Goal: Transaction & Acquisition: Subscribe to service/newsletter

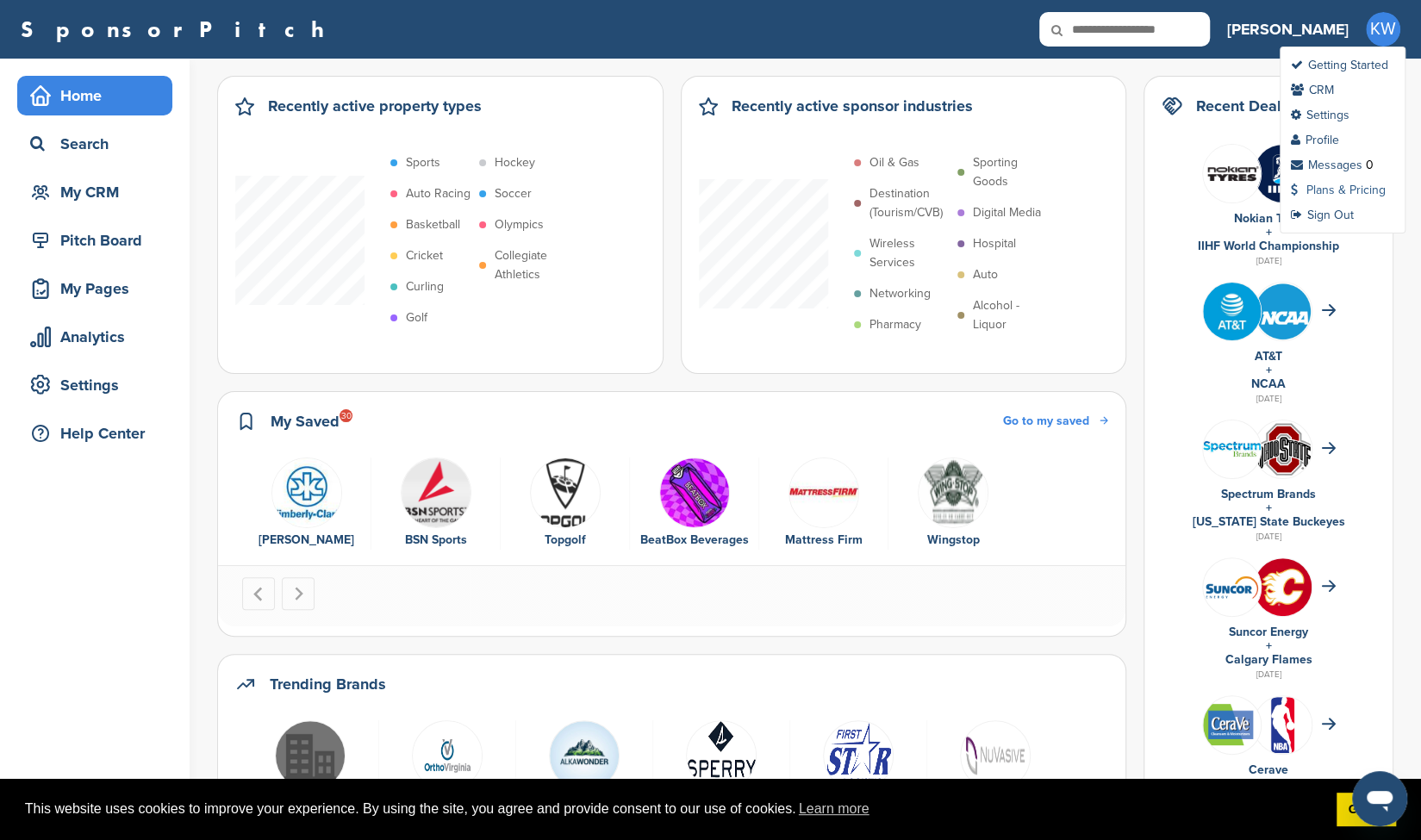
click at [1320, 188] on link "Plans & Pricing" at bounding box center [1338, 189] width 95 height 15
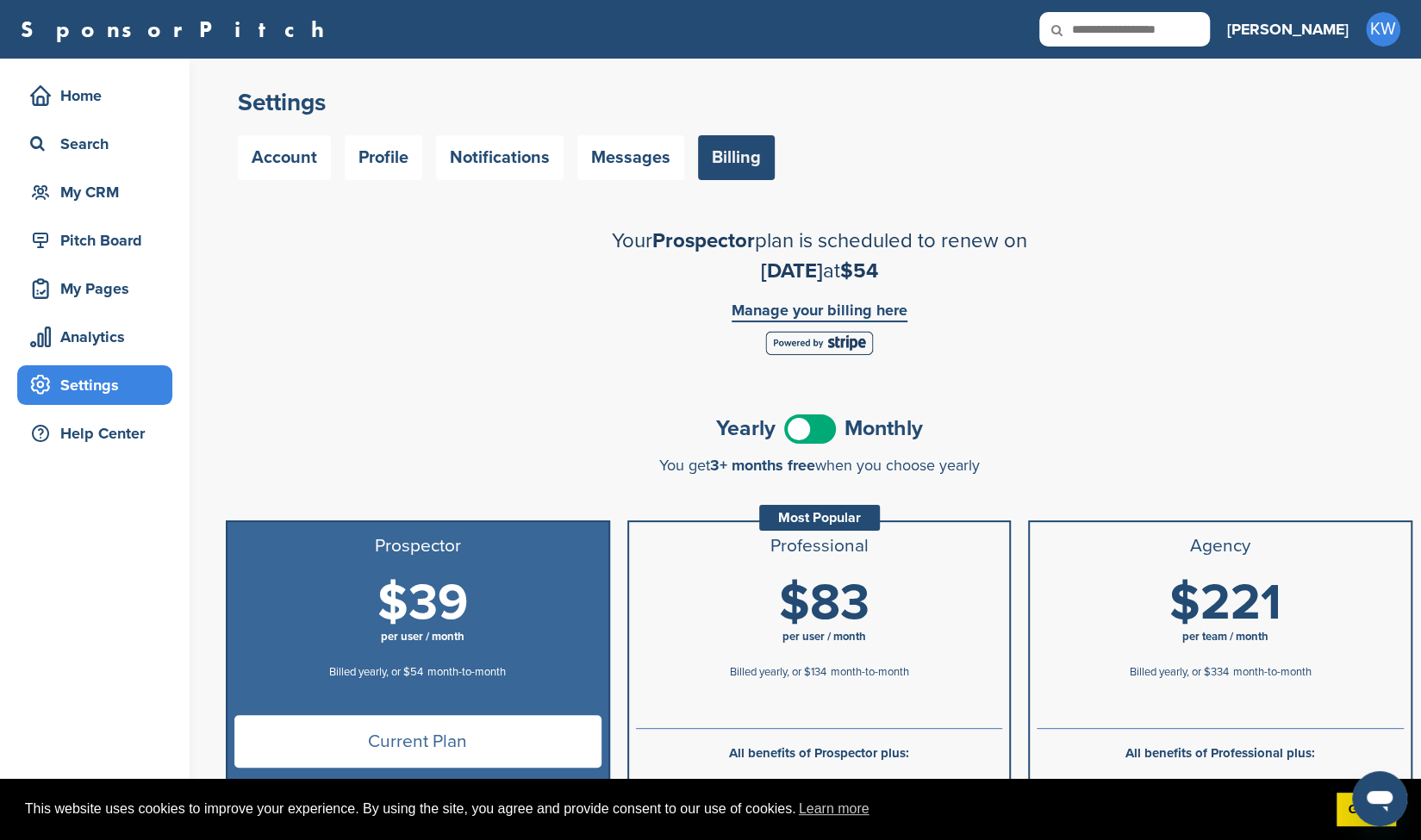
click at [812, 439] on span at bounding box center [810, 429] width 52 height 29
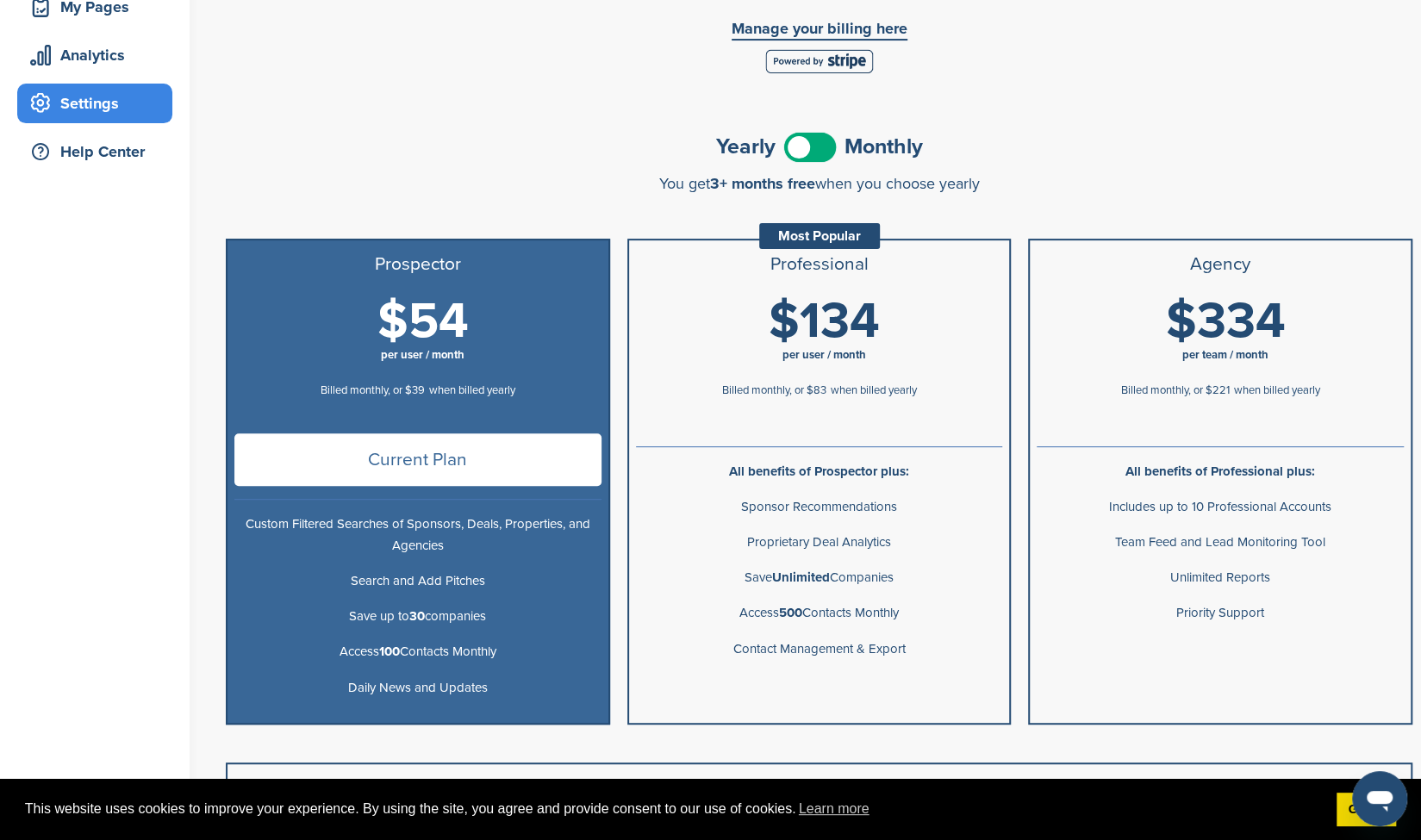
scroll to position [264, 0]
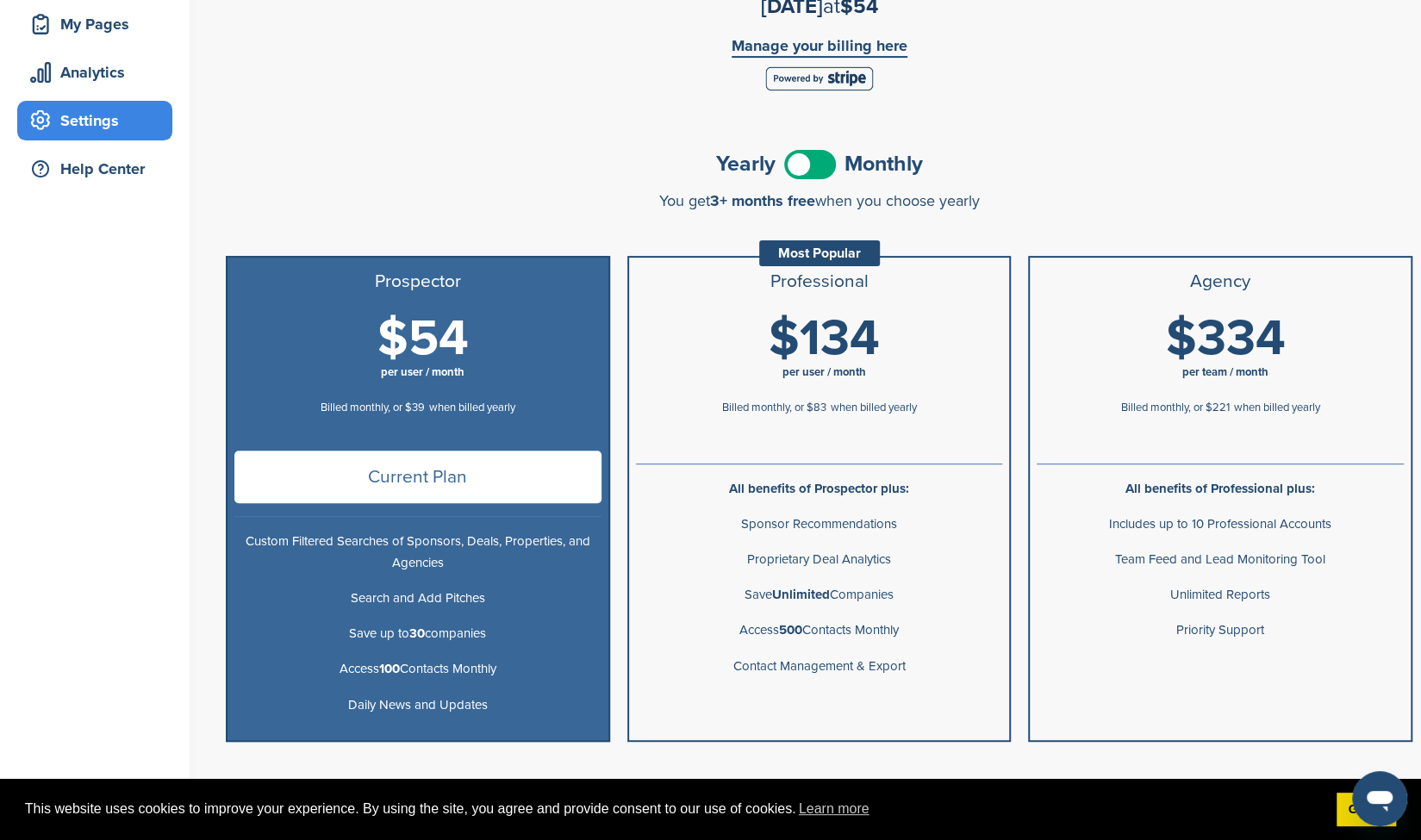
click at [806, 317] on span "$134" at bounding box center [824, 338] width 111 height 61
click at [612, 295] on div "Confirm Cancellation Are you sure that you would like to cancel your subscripti…" at bounding box center [819, 485] width 1187 height 512
click at [421, 468] on span "Current Plan" at bounding box center [417, 477] width 367 height 53
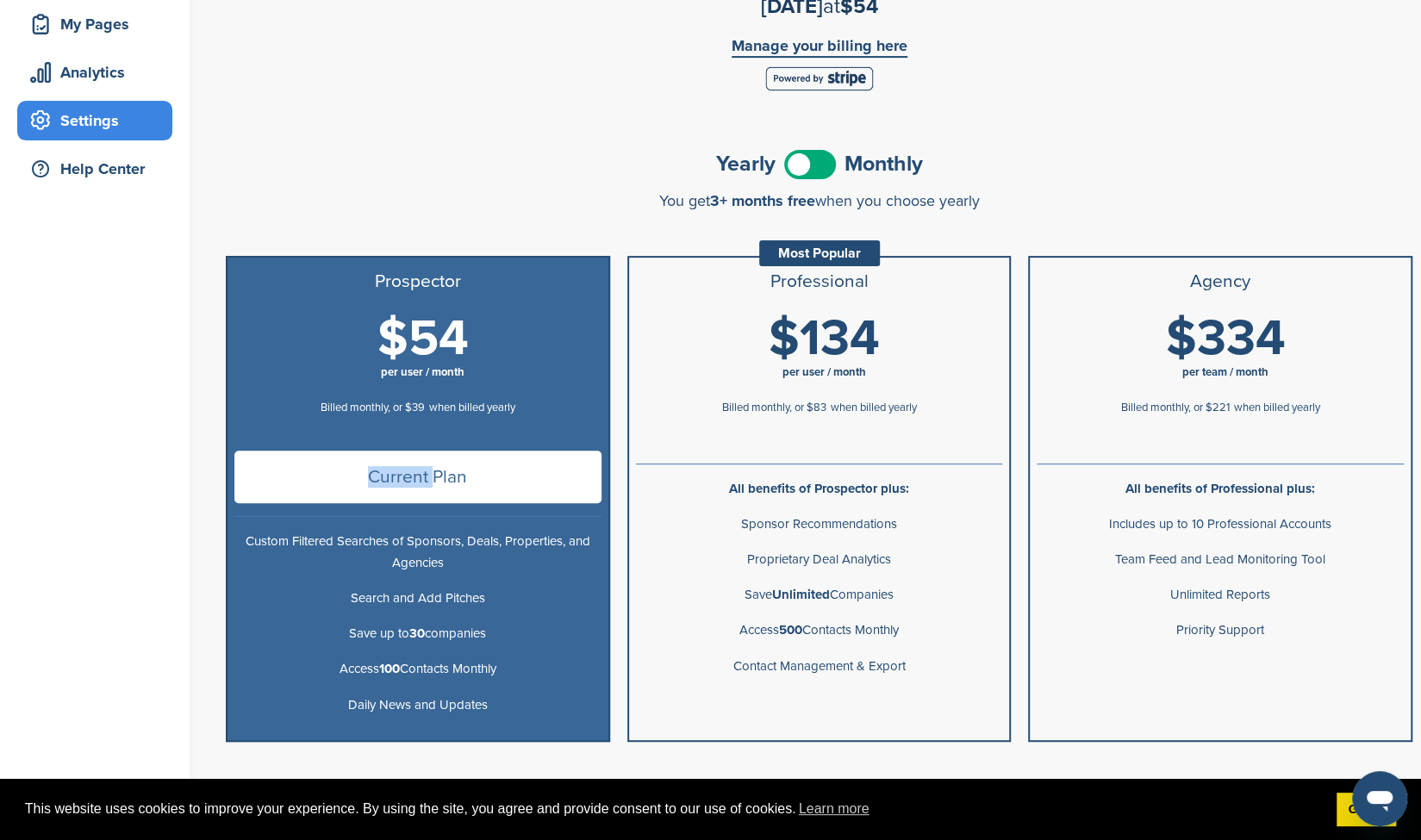
click at [421, 468] on span "Current Plan" at bounding box center [417, 477] width 367 height 53
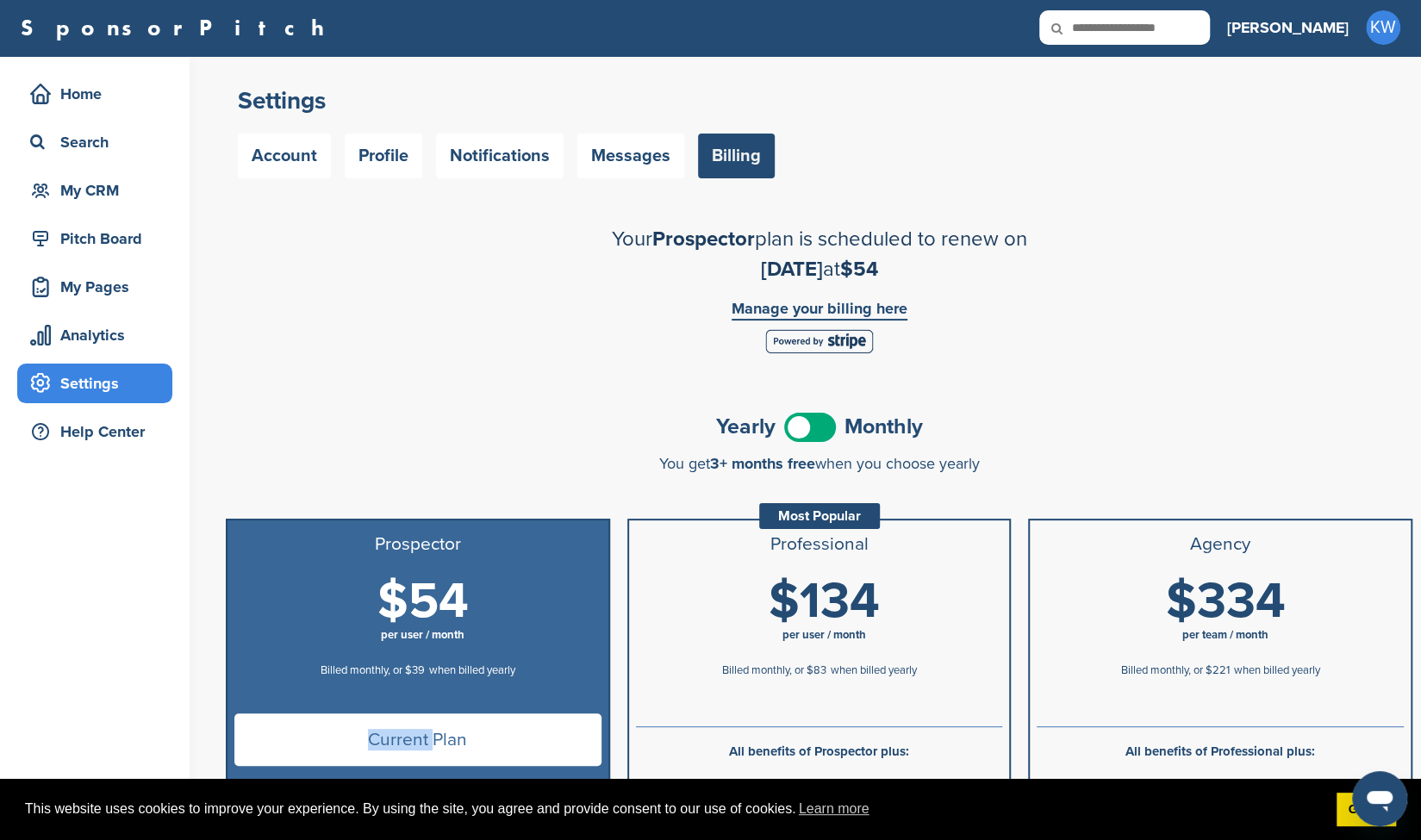
scroll to position [3, 0]
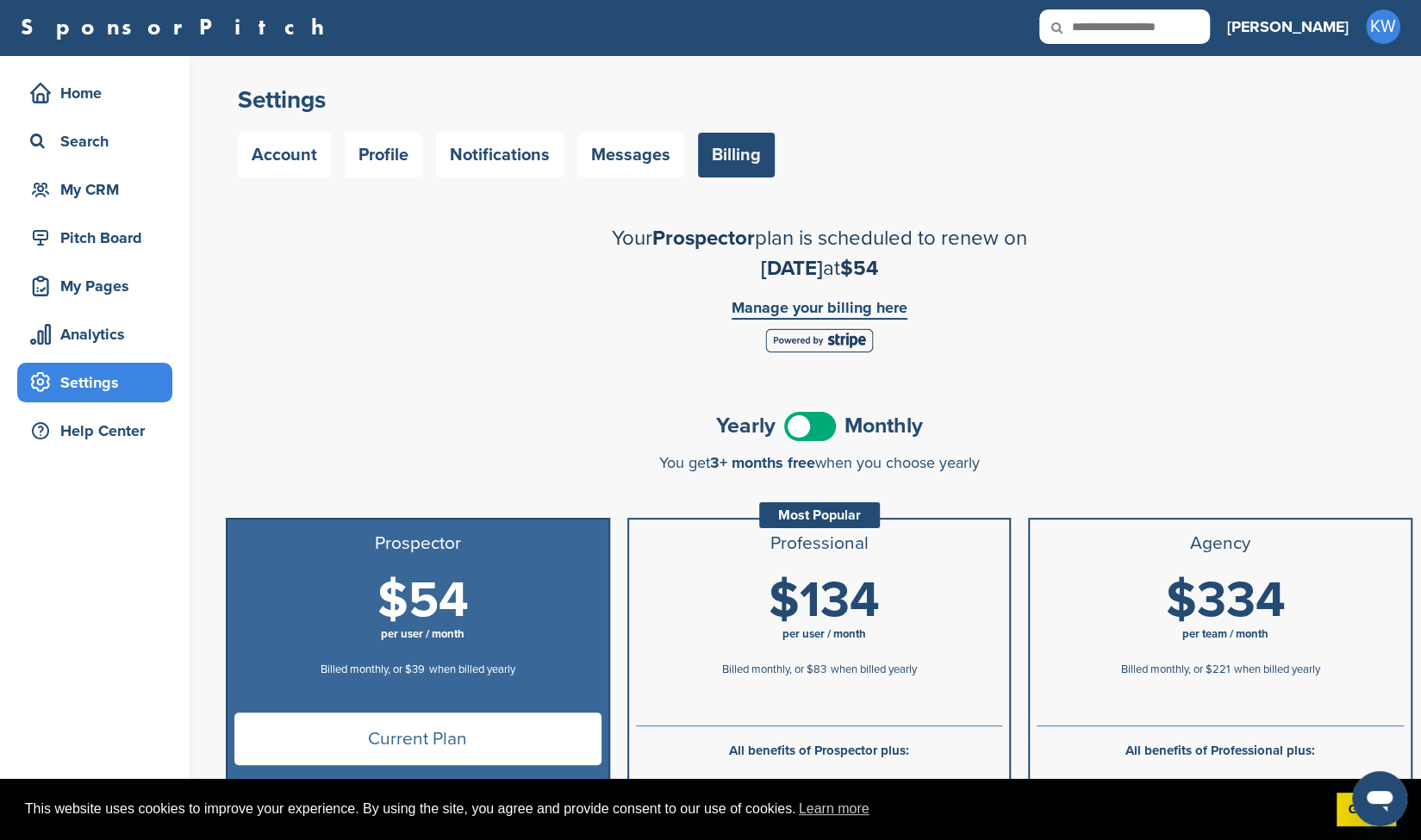
click at [796, 408] on div "Yearly Monthly" at bounding box center [819, 426] width 1187 height 39
click at [803, 423] on span at bounding box center [810, 426] width 52 height 29
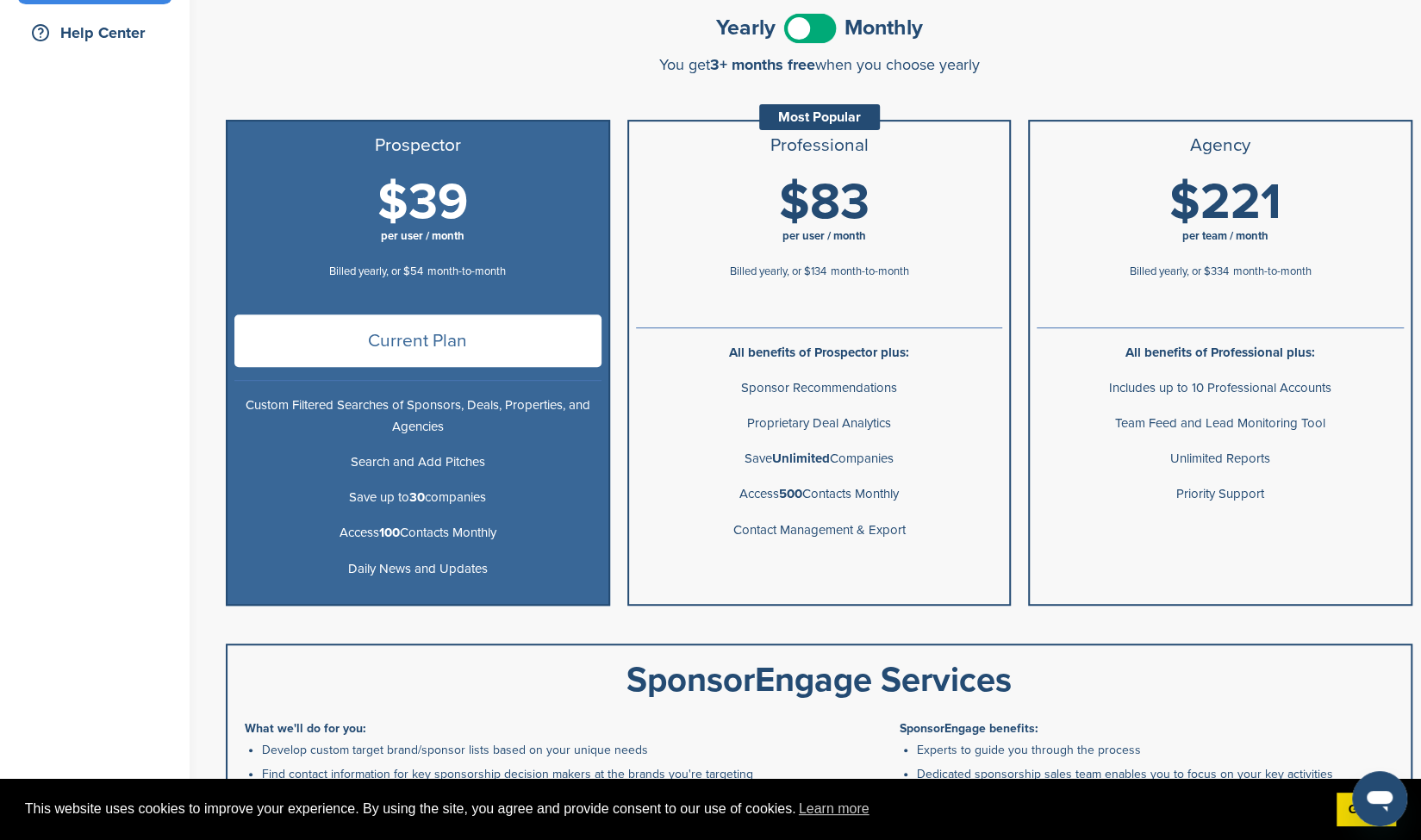
scroll to position [403, 0]
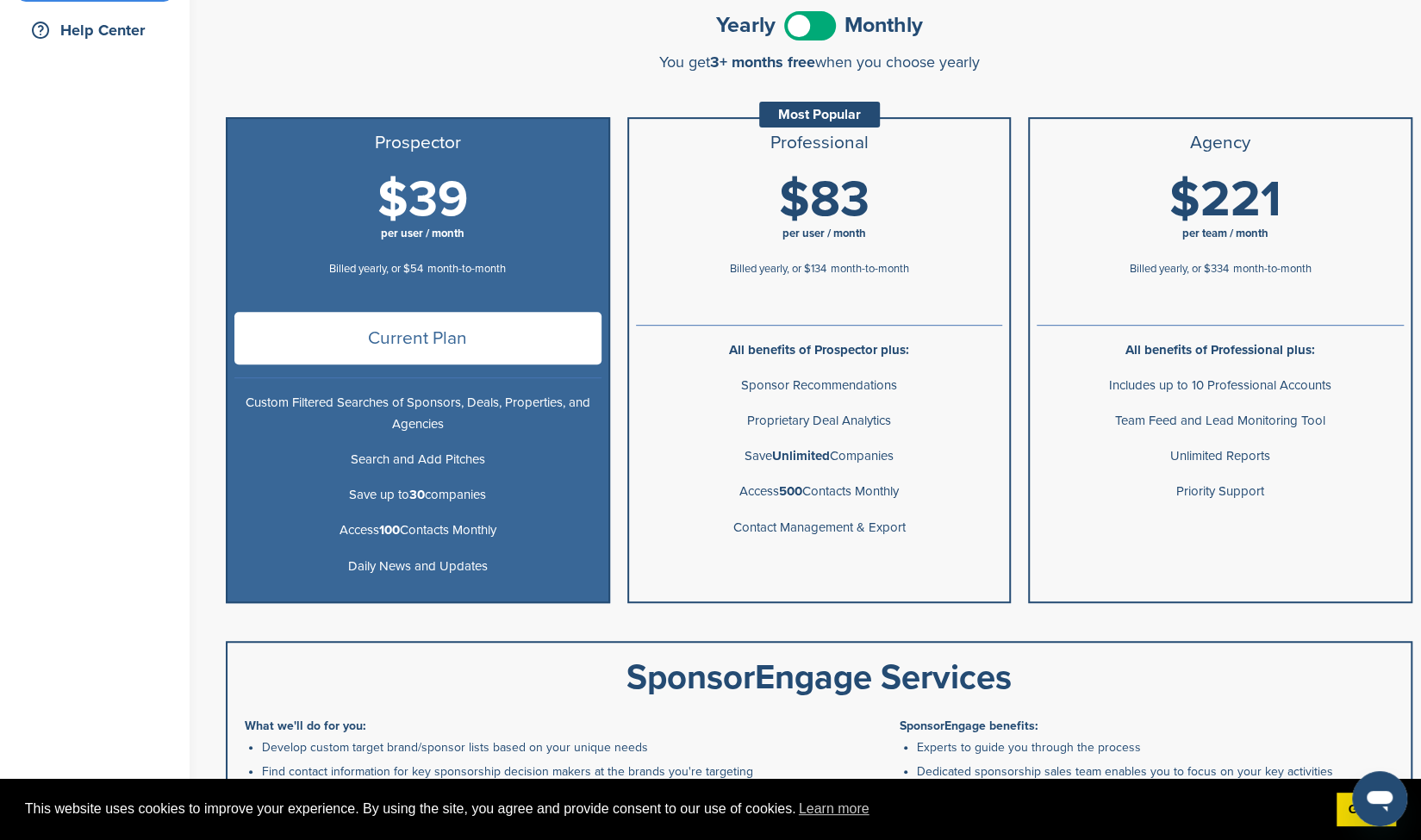
click at [803, 423] on p "Proprietary Deal Analytics" at bounding box center [819, 421] width 367 height 21
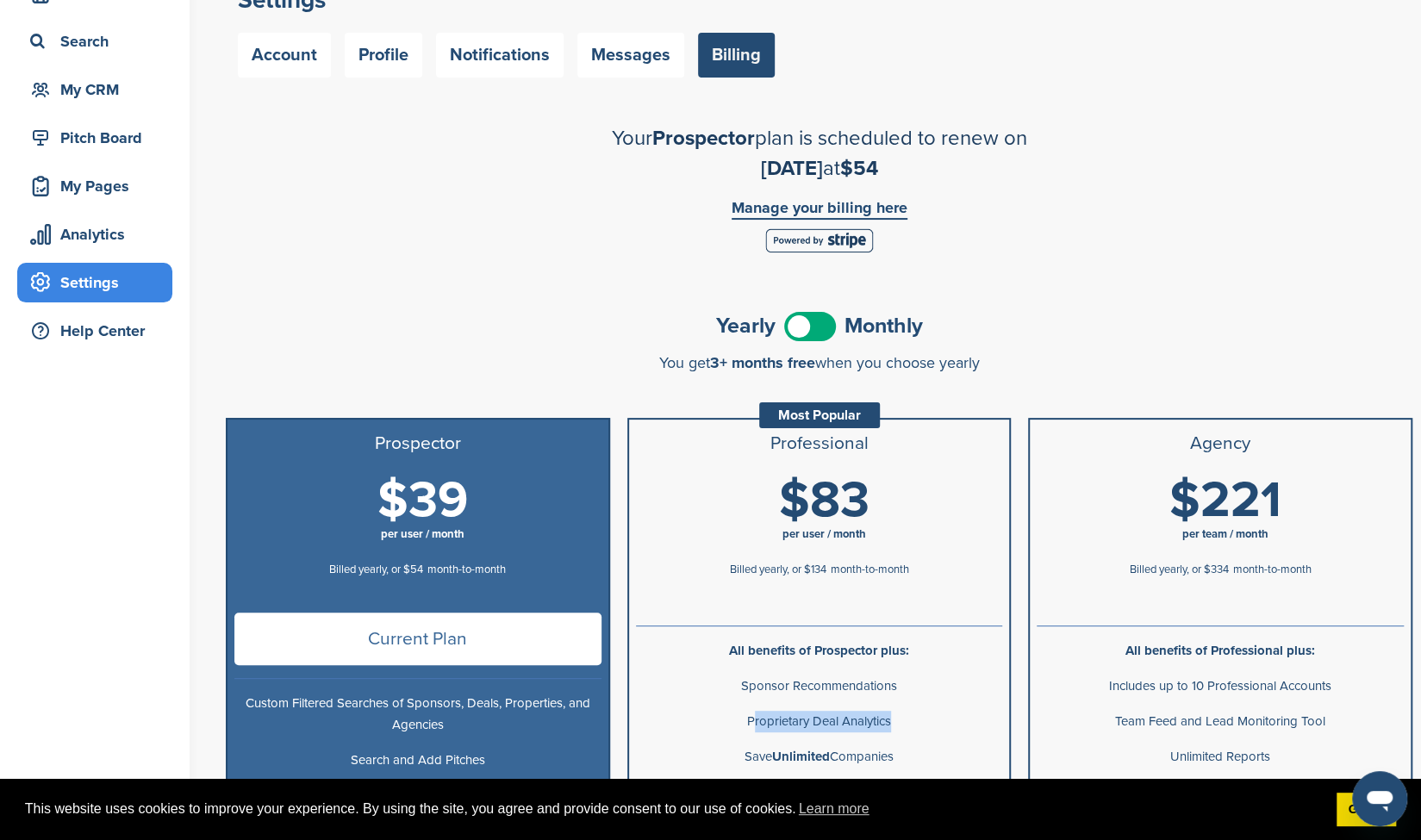
scroll to position [93, 0]
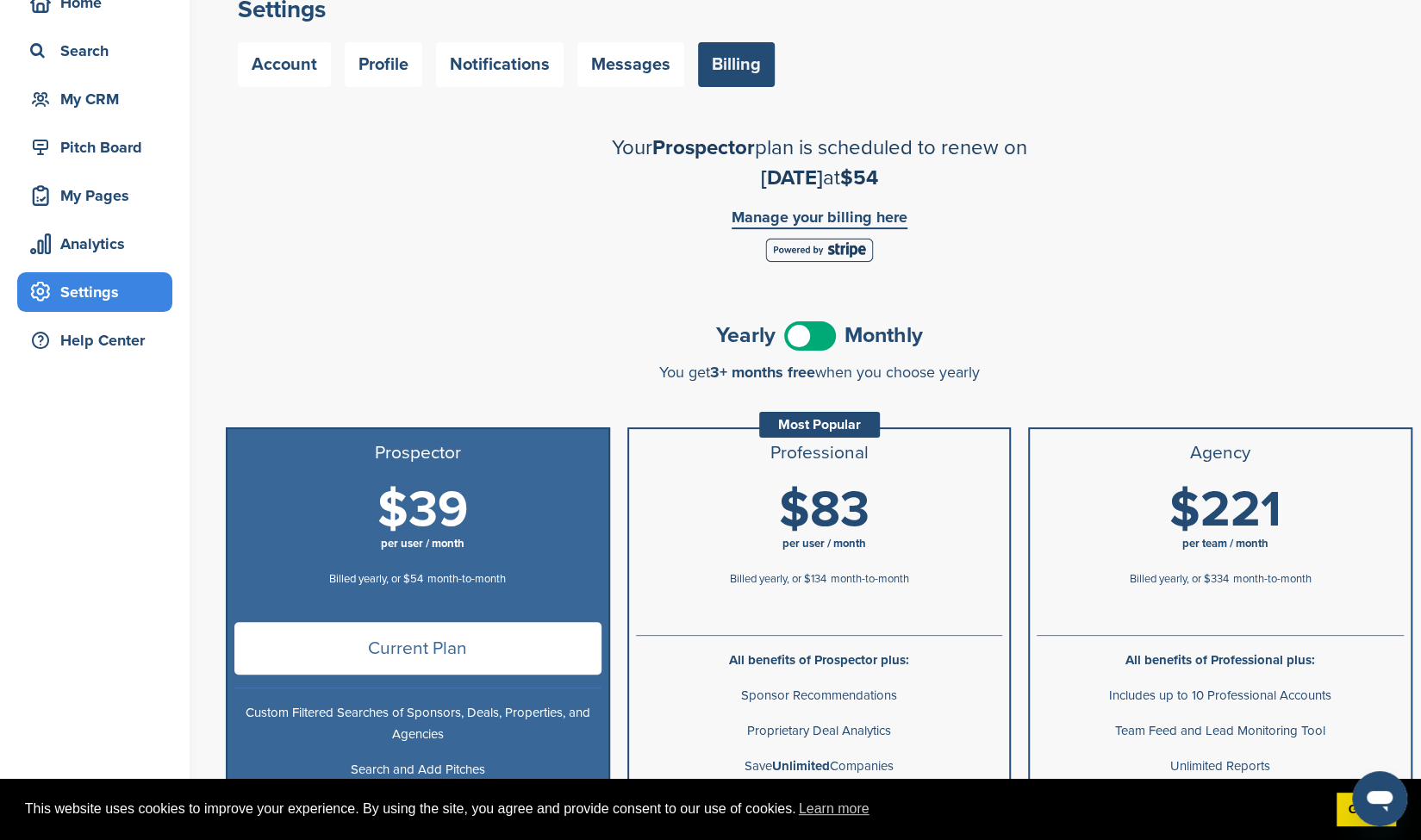
click at [787, 335] on span at bounding box center [810, 335] width 52 height 29
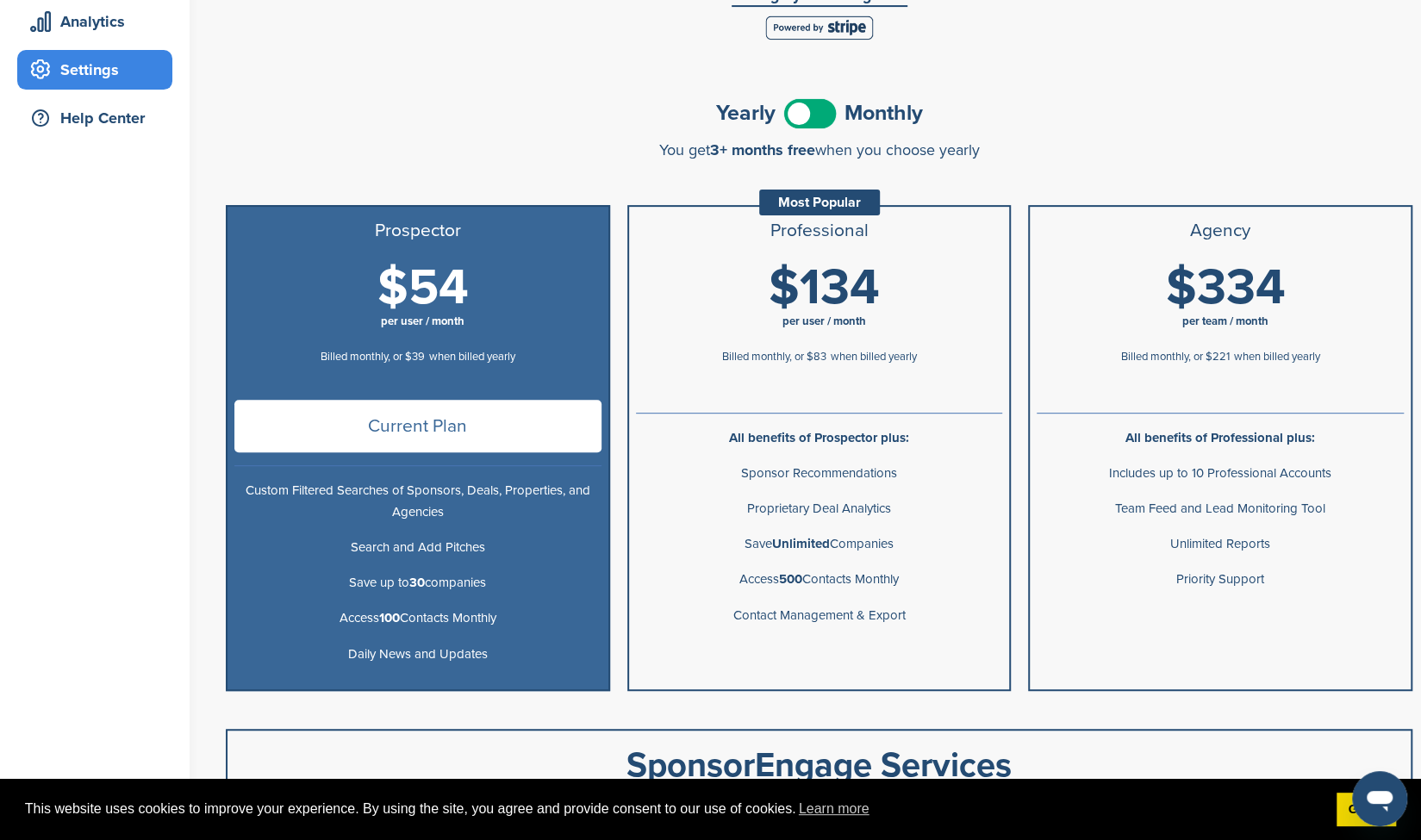
scroll to position [0, 0]
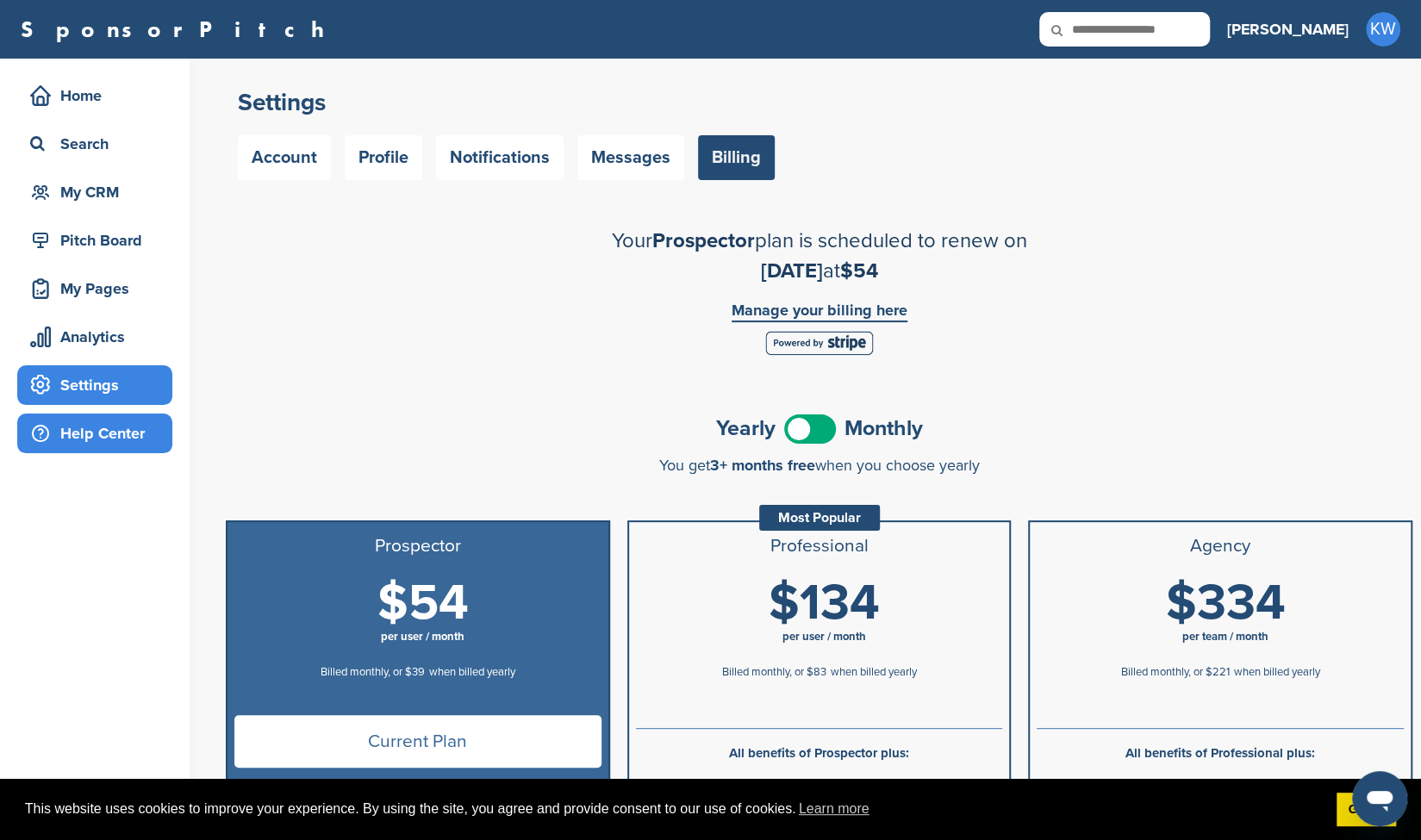
click at [107, 433] on div "Help Center" at bounding box center [99, 433] width 146 height 31
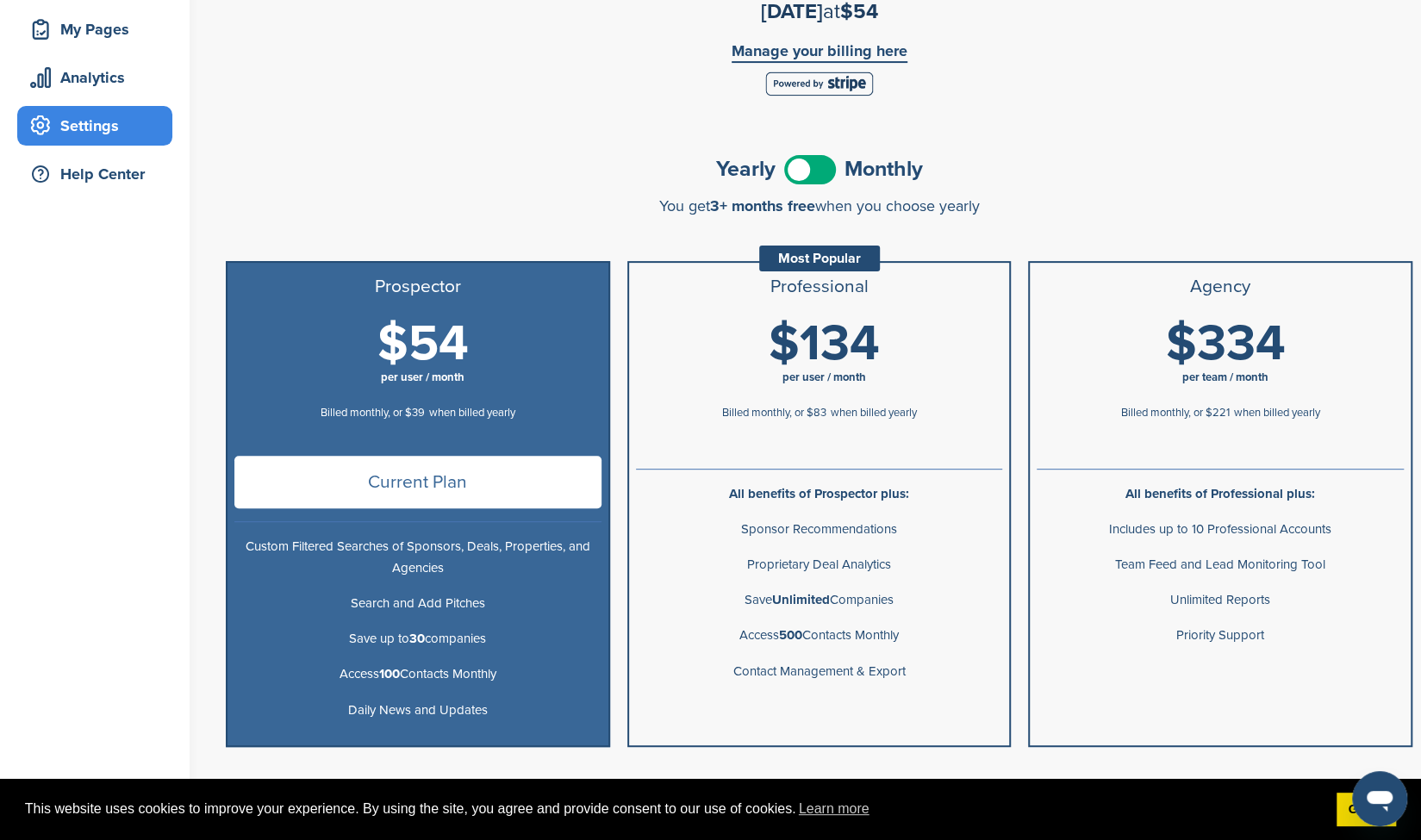
scroll to position [263, 0]
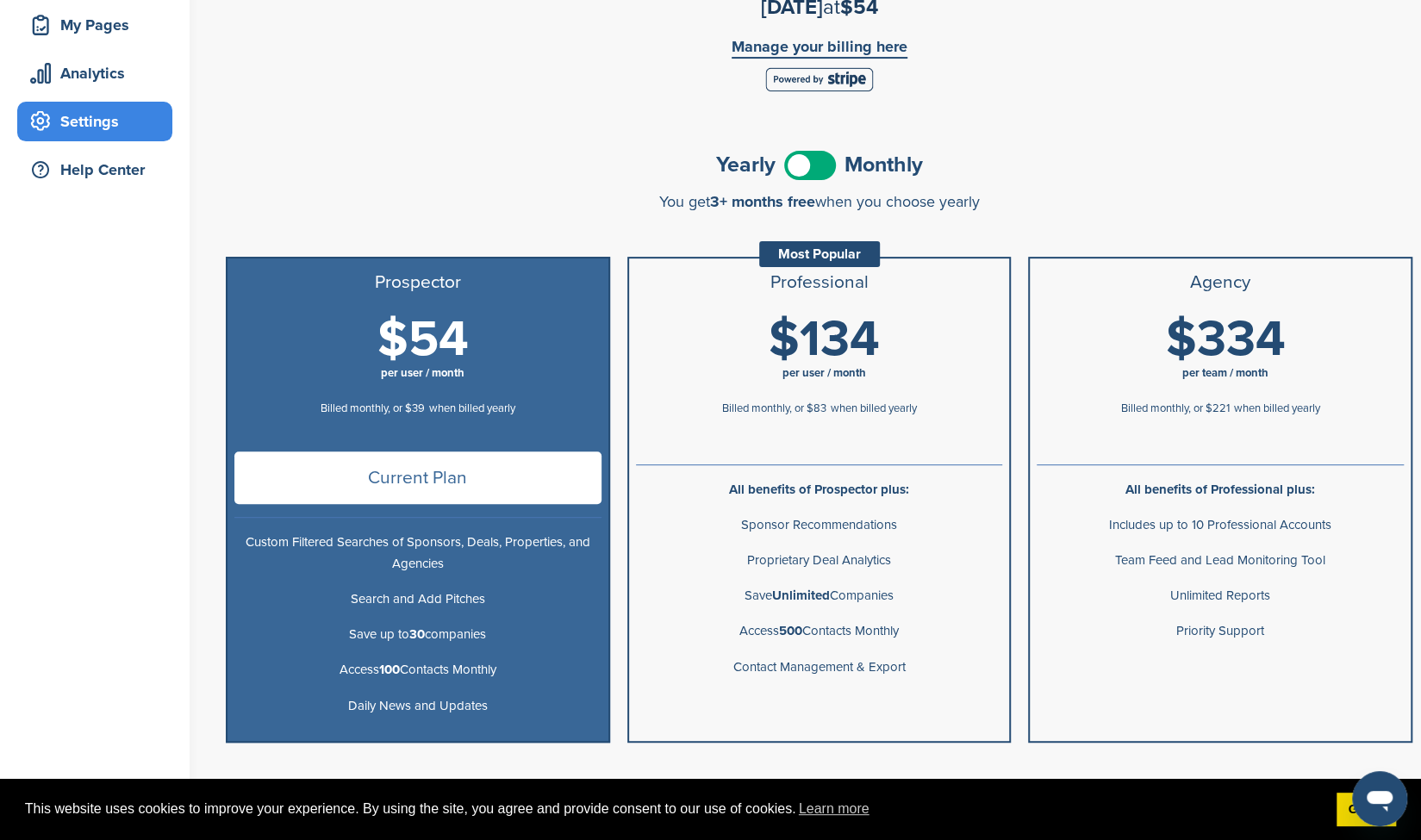
click at [774, 339] on span "$134" at bounding box center [824, 339] width 111 height 61
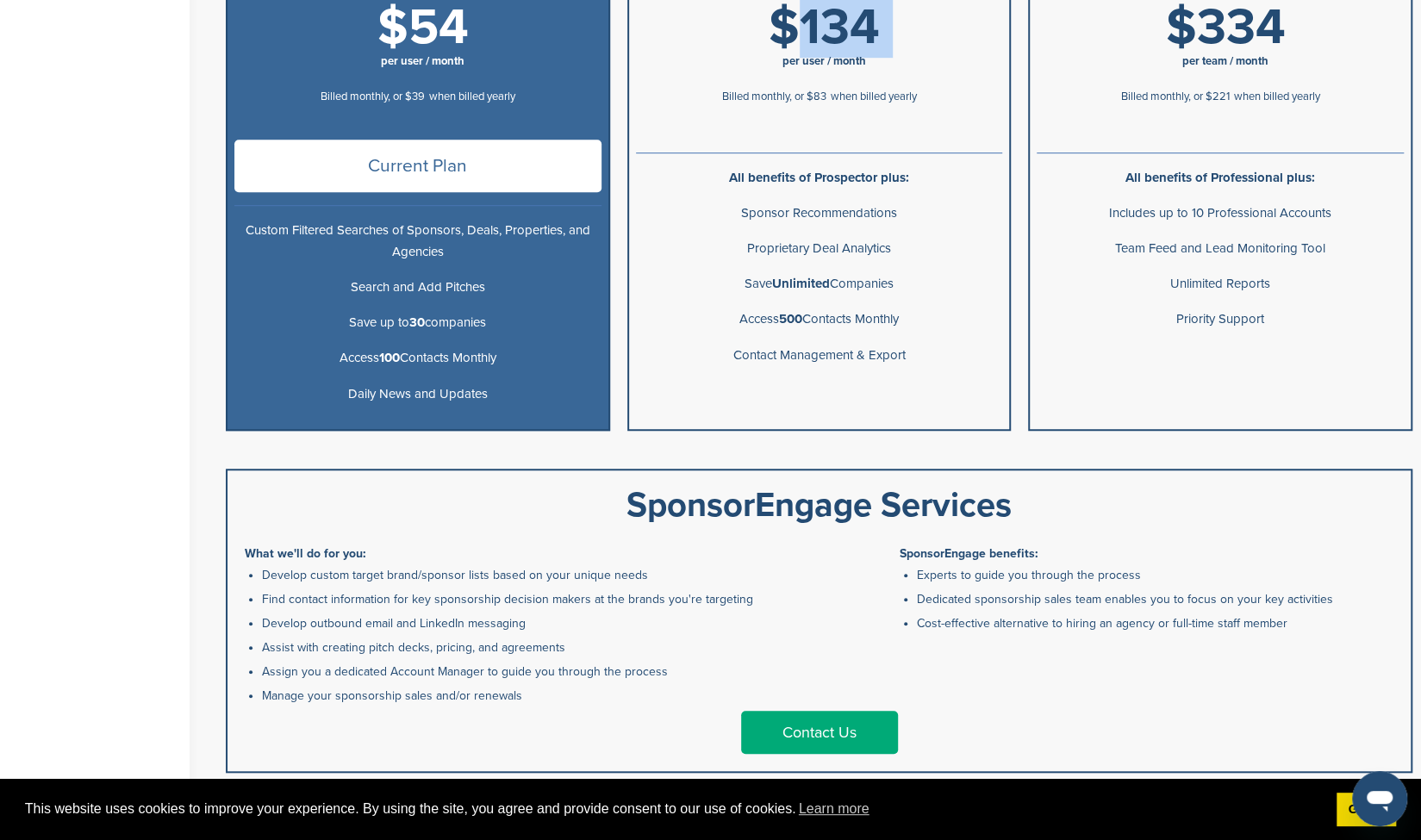
scroll to position [586, 0]
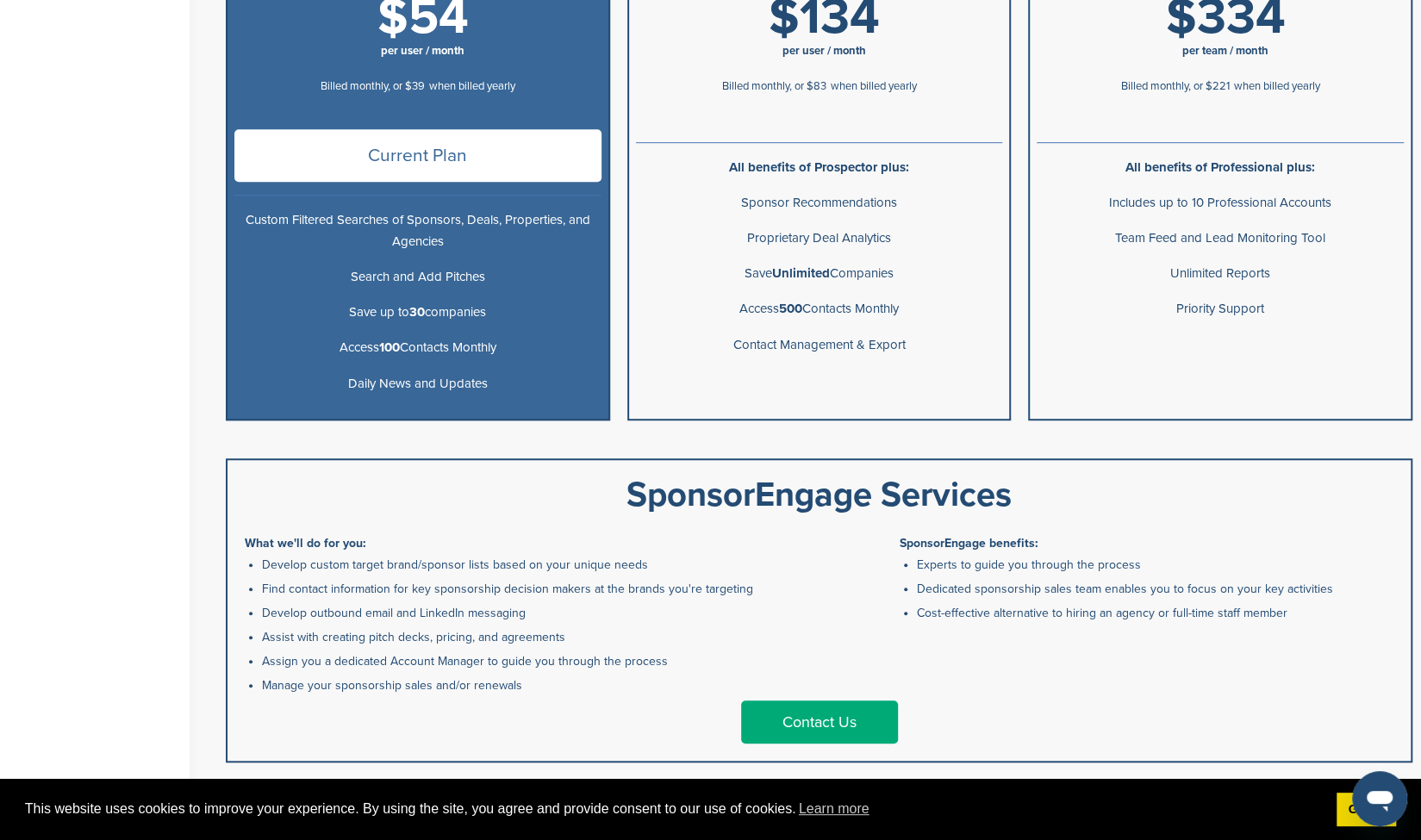
click at [370, 168] on span "Current Plan" at bounding box center [417, 156] width 367 height 53
drag, startPoint x: 370, startPoint y: 168, endPoint x: 829, endPoint y: 55, distance: 472.7
click at [829, 55] on span "per user / month" at bounding box center [824, 51] width 84 height 14
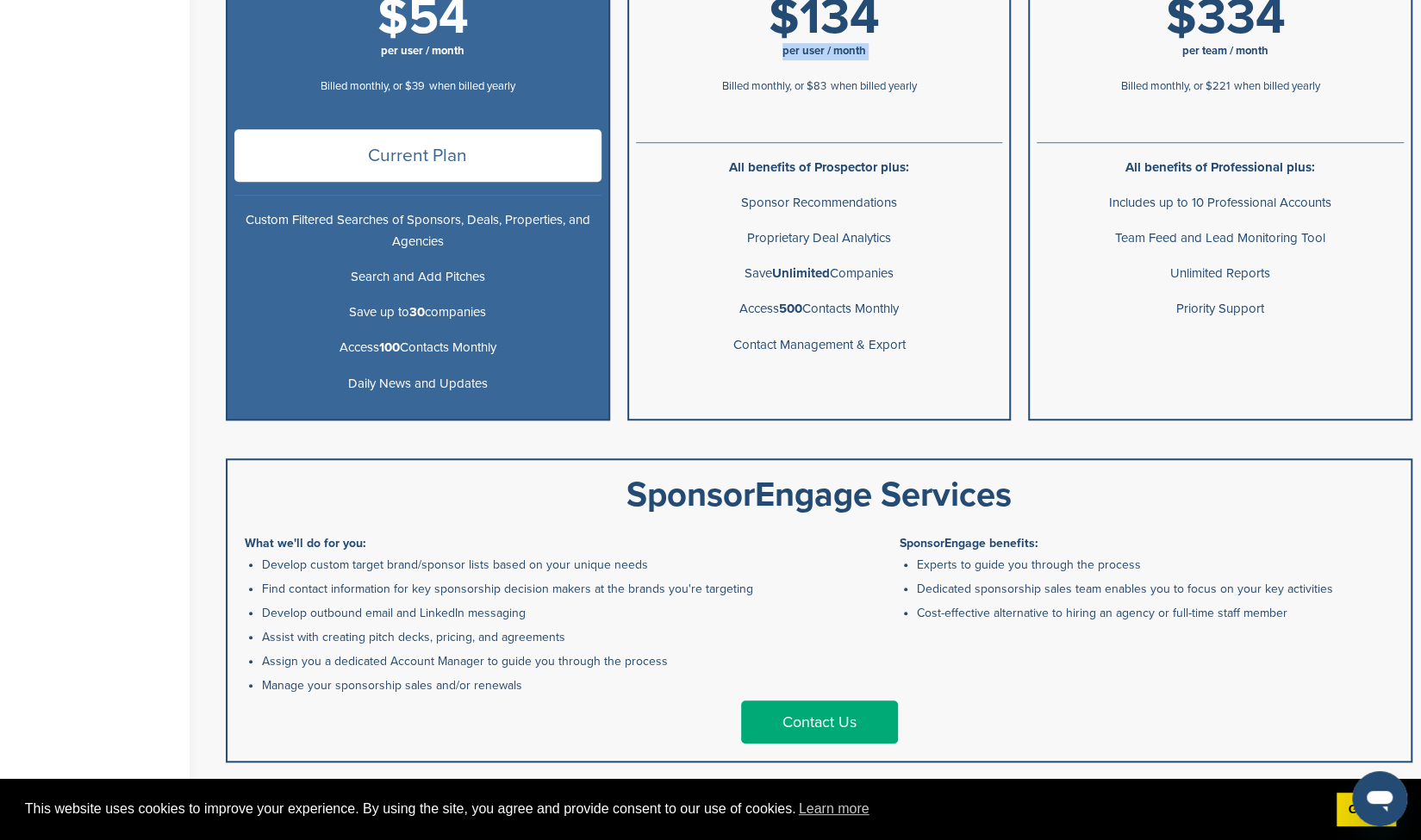
click at [829, 55] on span "per user / month" at bounding box center [824, 51] width 84 height 14
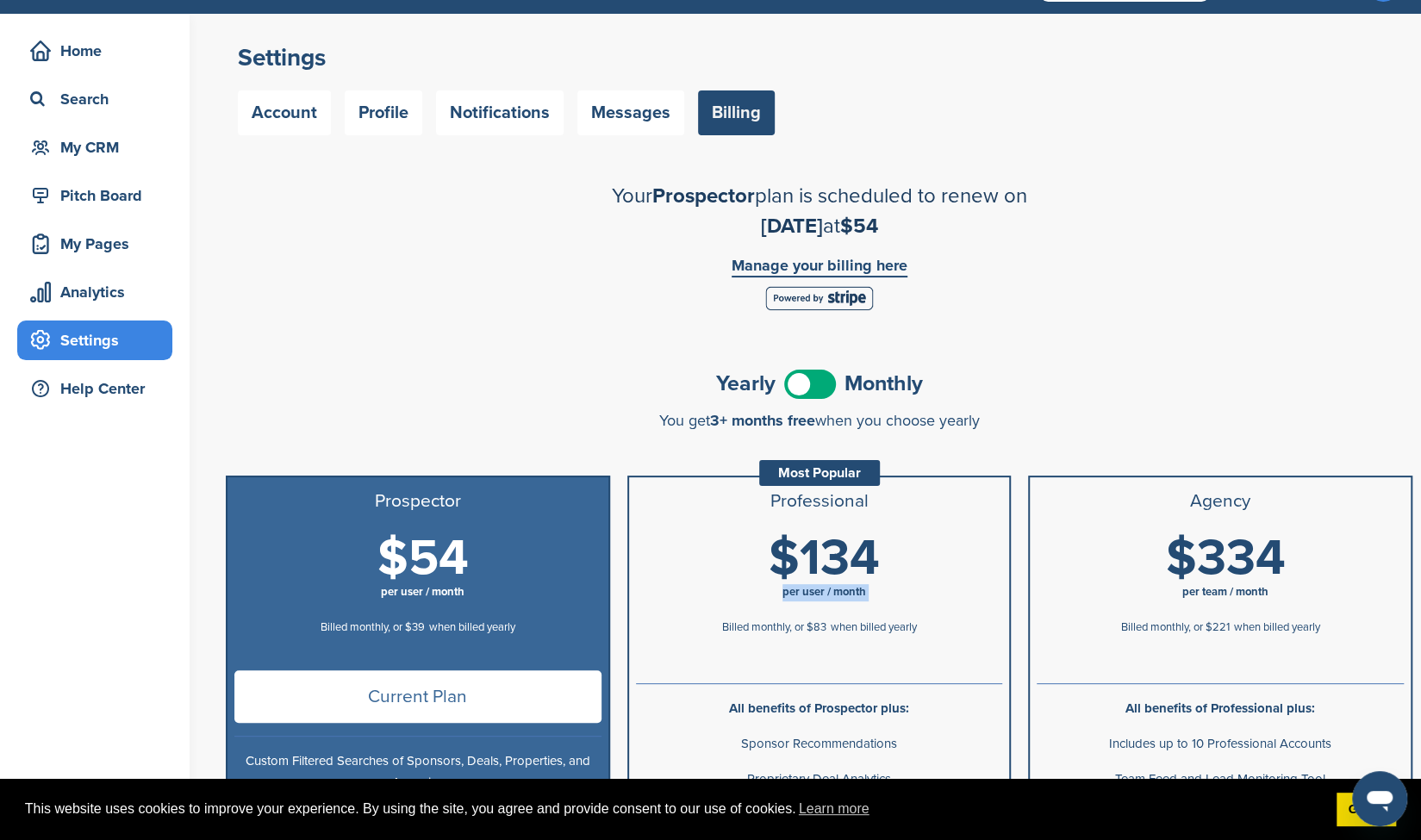
scroll to position [0, 0]
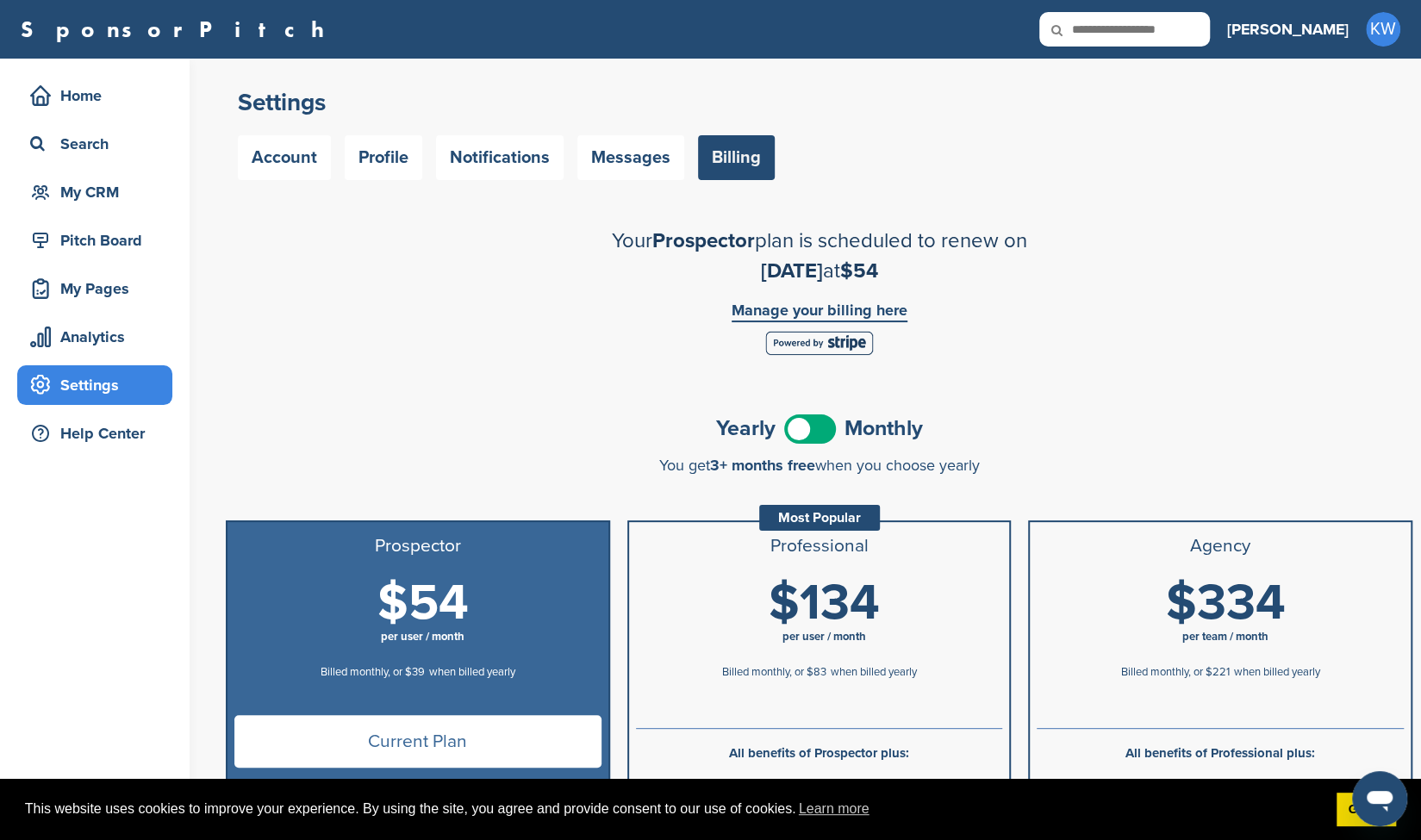
click at [828, 53] on div "SponsorPitch Home Search My CRM Pitch Board My Pages Analytics Settings Help Ce…" at bounding box center [710, 29] width 1421 height 59
click at [799, 434] on span at bounding box center [810, 429] width 52 height 29
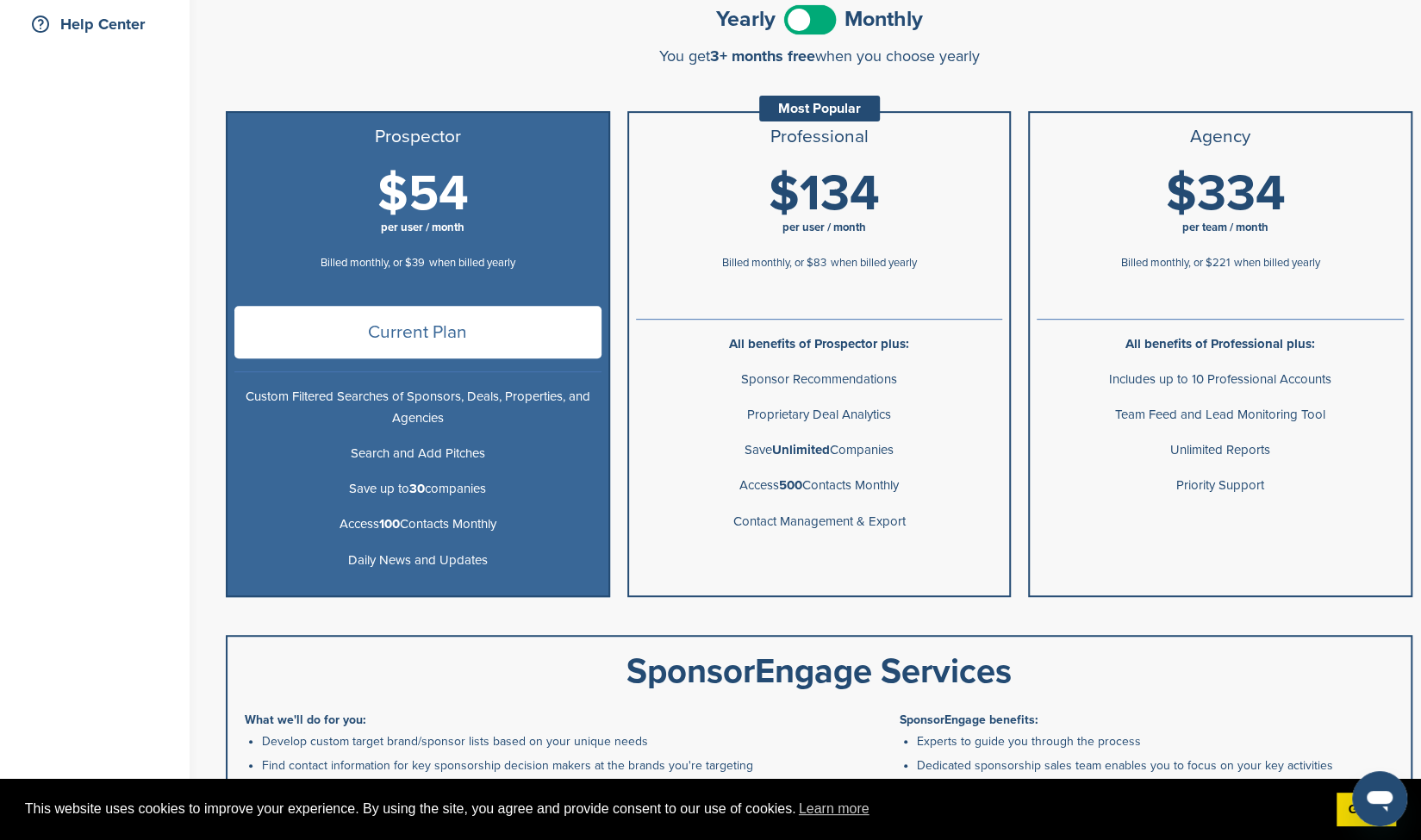
scroll to position [443, 0]
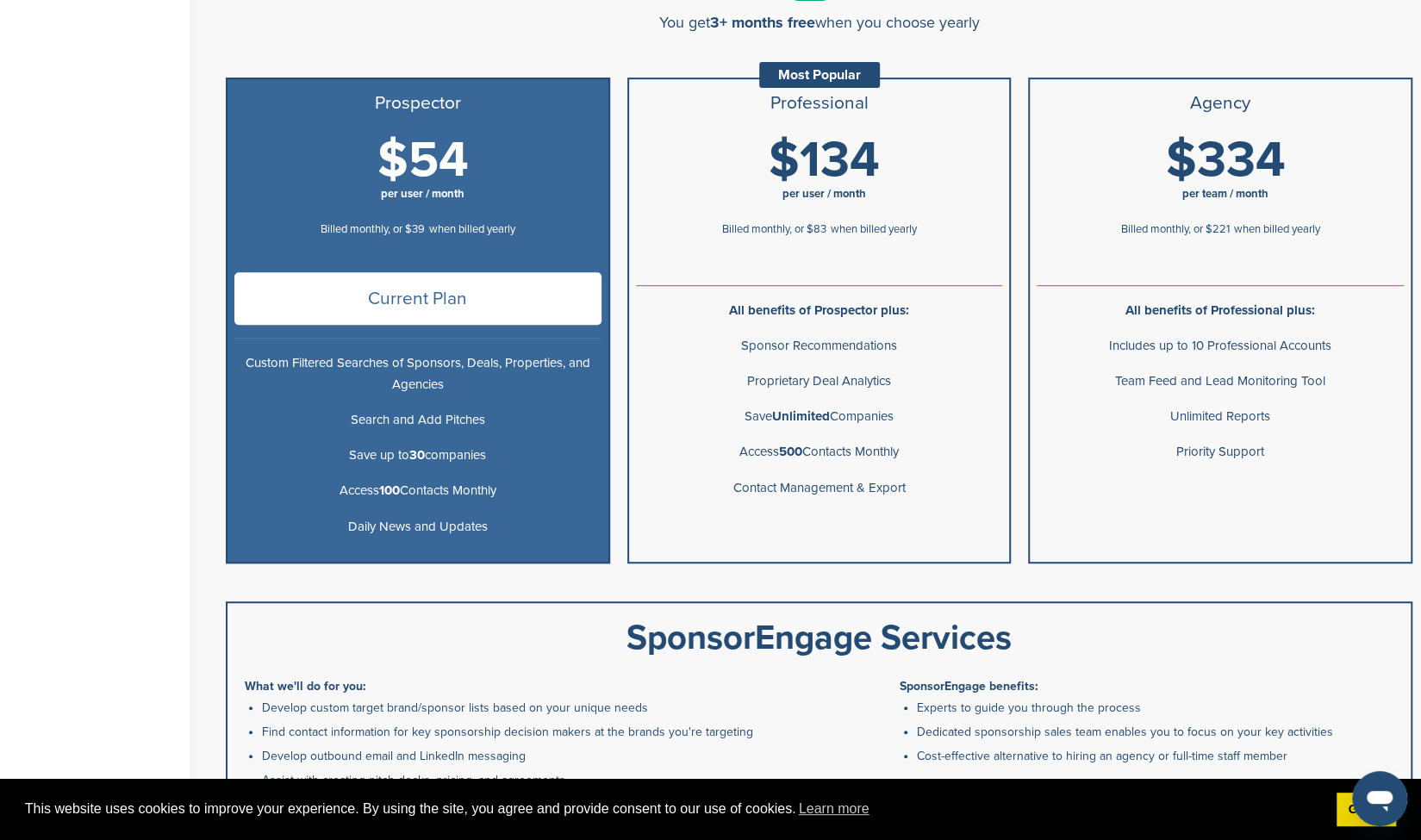
click at [810, 64] on div "Most Popular" at bounding box center [819, 74] width 121 height 26
click at [800, 219] on div "Billed monthly, or $83 when billed yearly" at bounding box center [819, 227] width 367 height 31
click at [810, 409] on b "Unlimited" at bounding box center [801, 416] width 58 height 16
click at [810, 456] on p "Access 500 Contacts Monthly" at bounding box center [819, 452] width 367 height 21
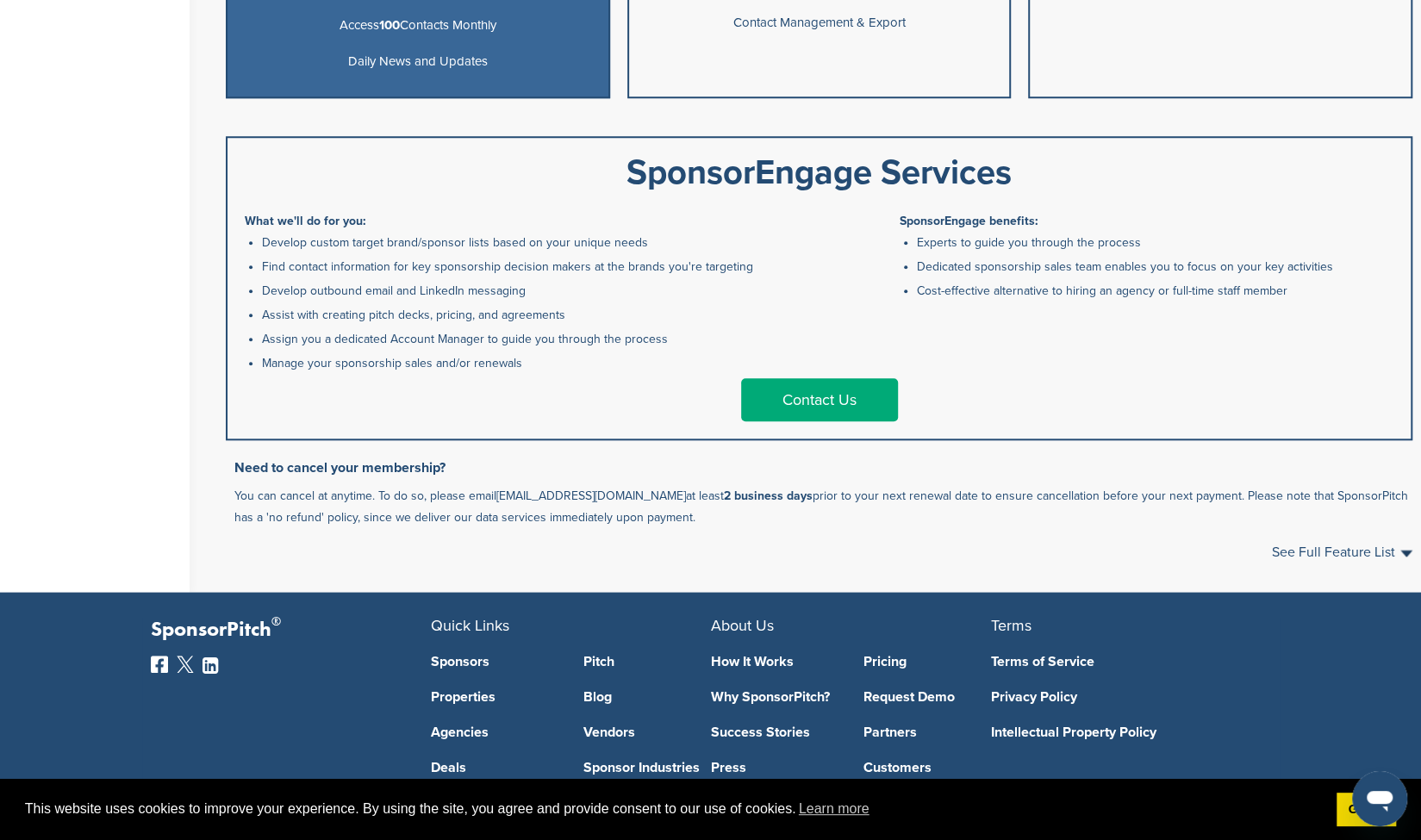
scroll to position [908, 0]
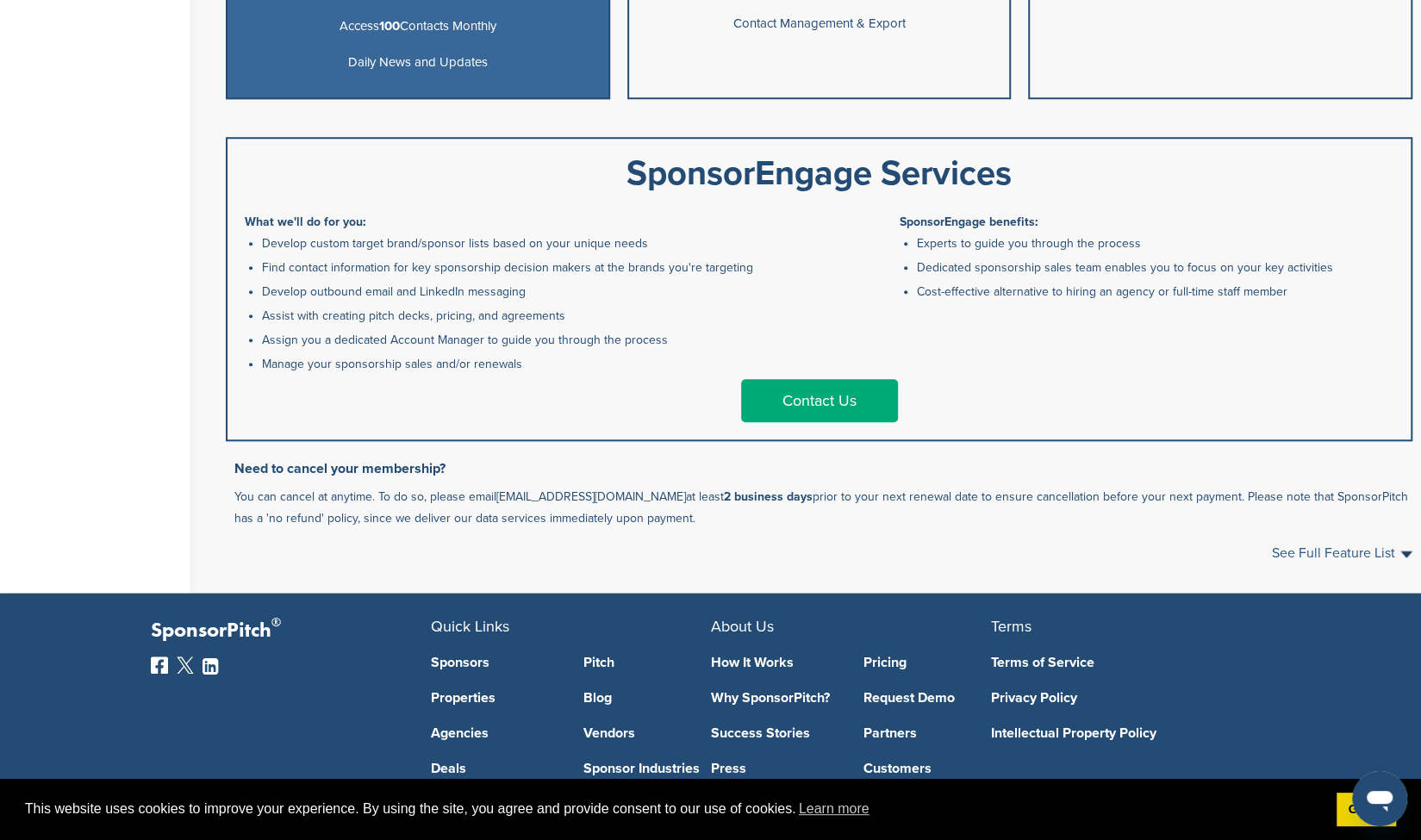
click at [1322, 552] on span "See Full Feature List" at bounding box center [1343, 553] width 141 height 14
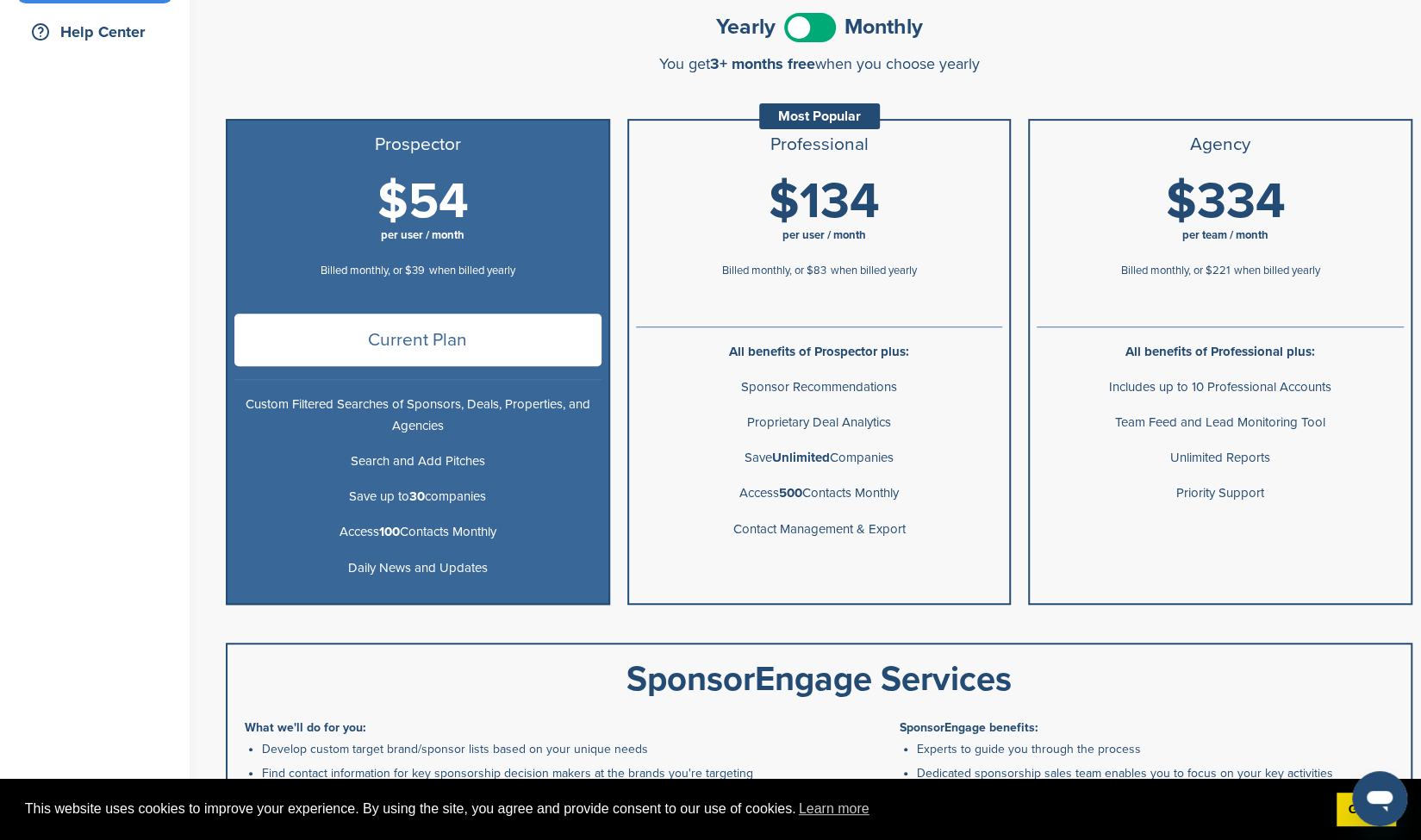
scroll to position [403, 0]
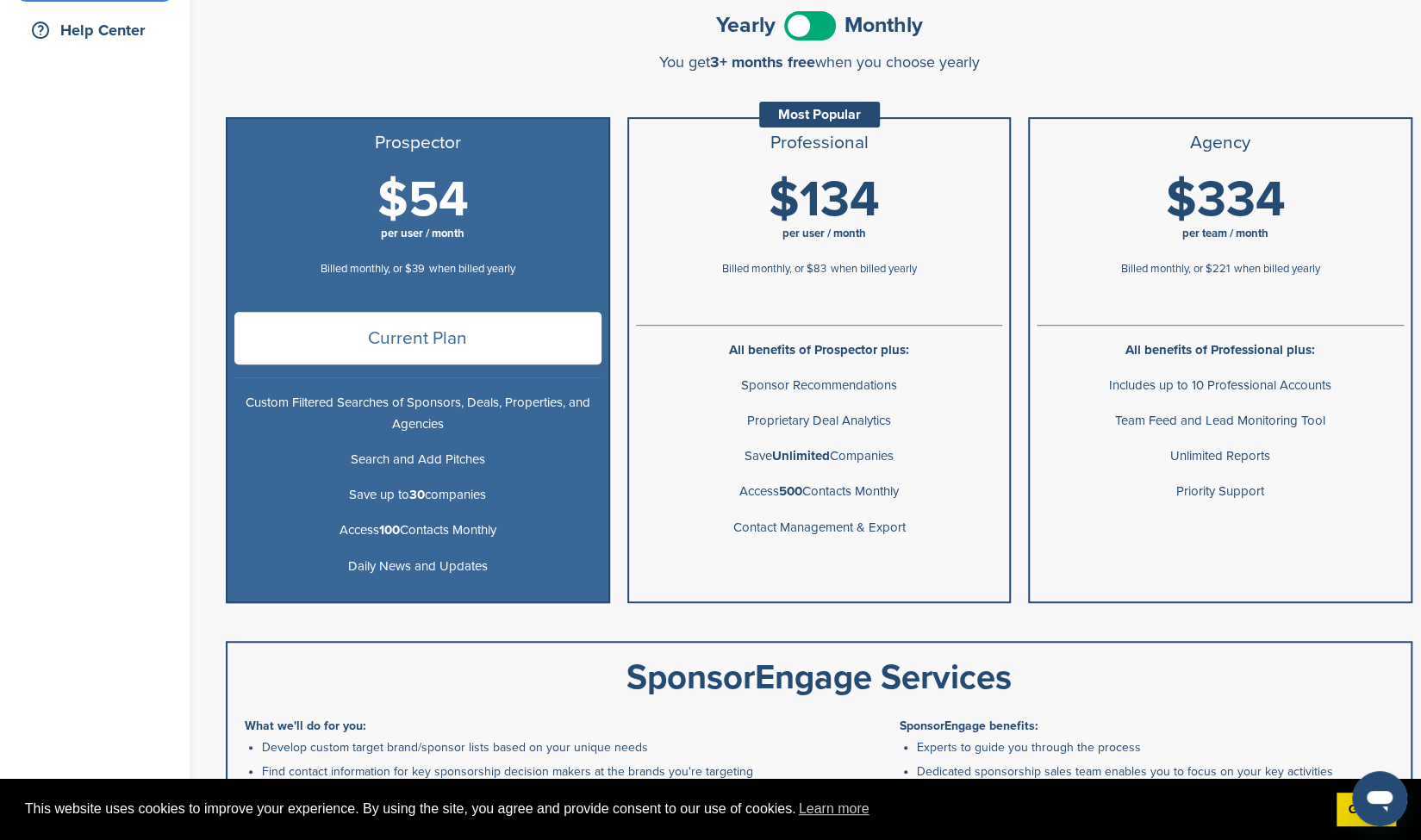
click at [812, 468] on li "Save Unlimited Companies" at bounding box center [819, 456] width 381 height 35
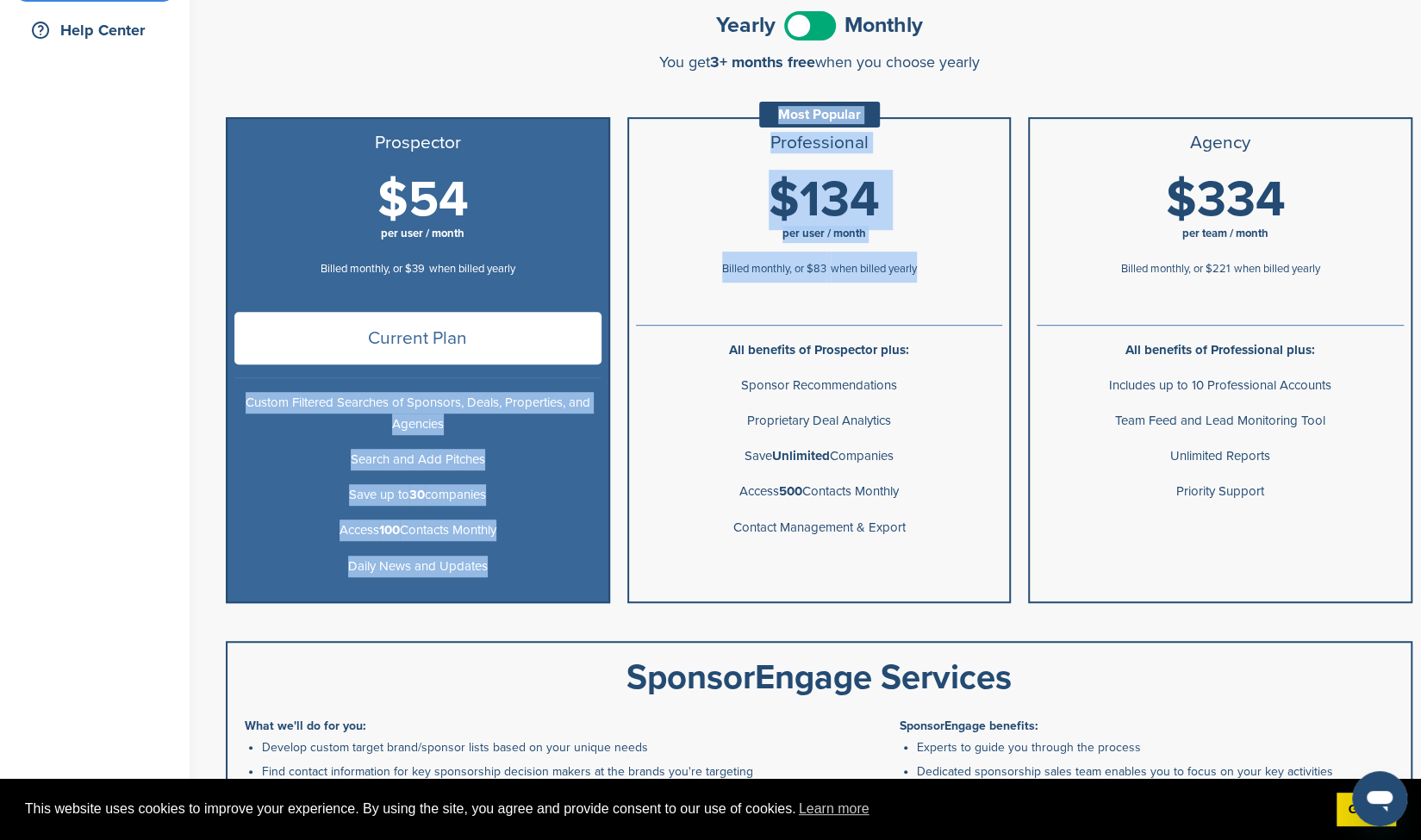
drag, startPoint x: 466, startPoint y: 370, endPoint x: 713, endPoint y: 306, distance: 255.2
click at [713, 306] on div "Confirm Cancellation Are you sure that you would like to cancel your subscripti…" at bounding box center [819, 347] width 1187 height 512
click at [846, 210] on span "$134" at bounding box center [824, 200] width 111 height 61
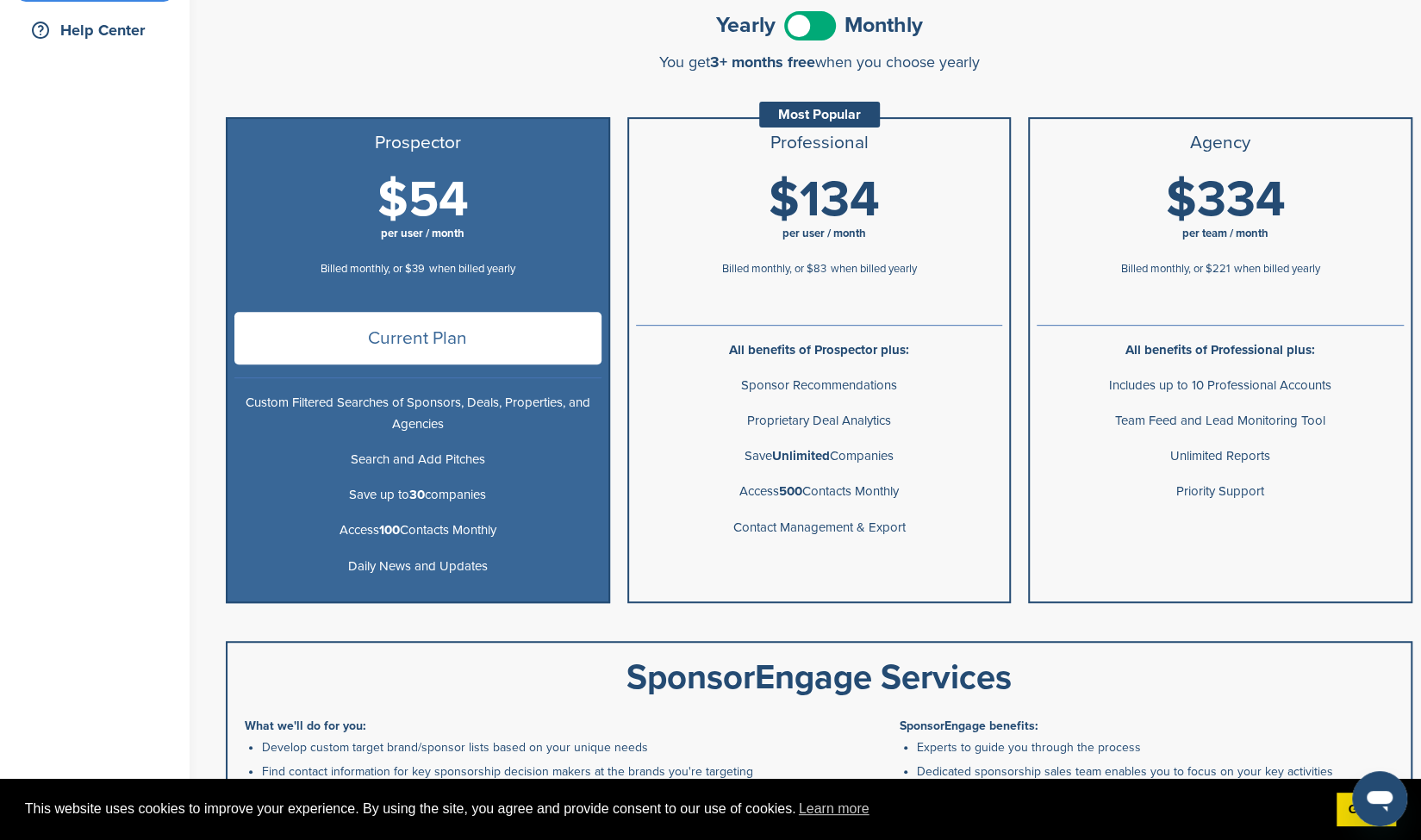
click at [495, 210] on h1 "$54 per user / month" at bounding box center [423, 213] width 367 height 77
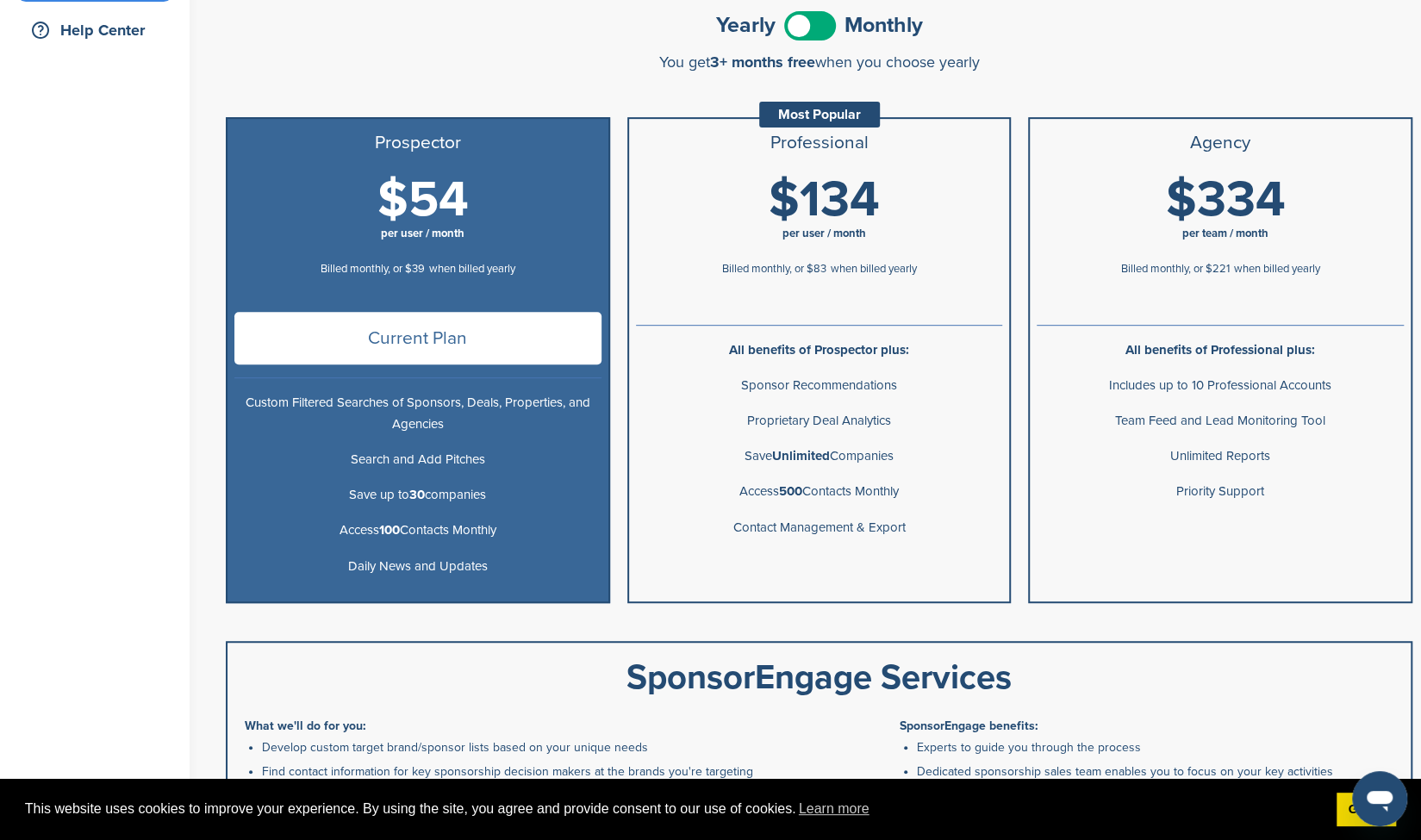
click at [746, 223] on h1 "$134 per user / month" at bounding box center [824, 213] width 367 height 77
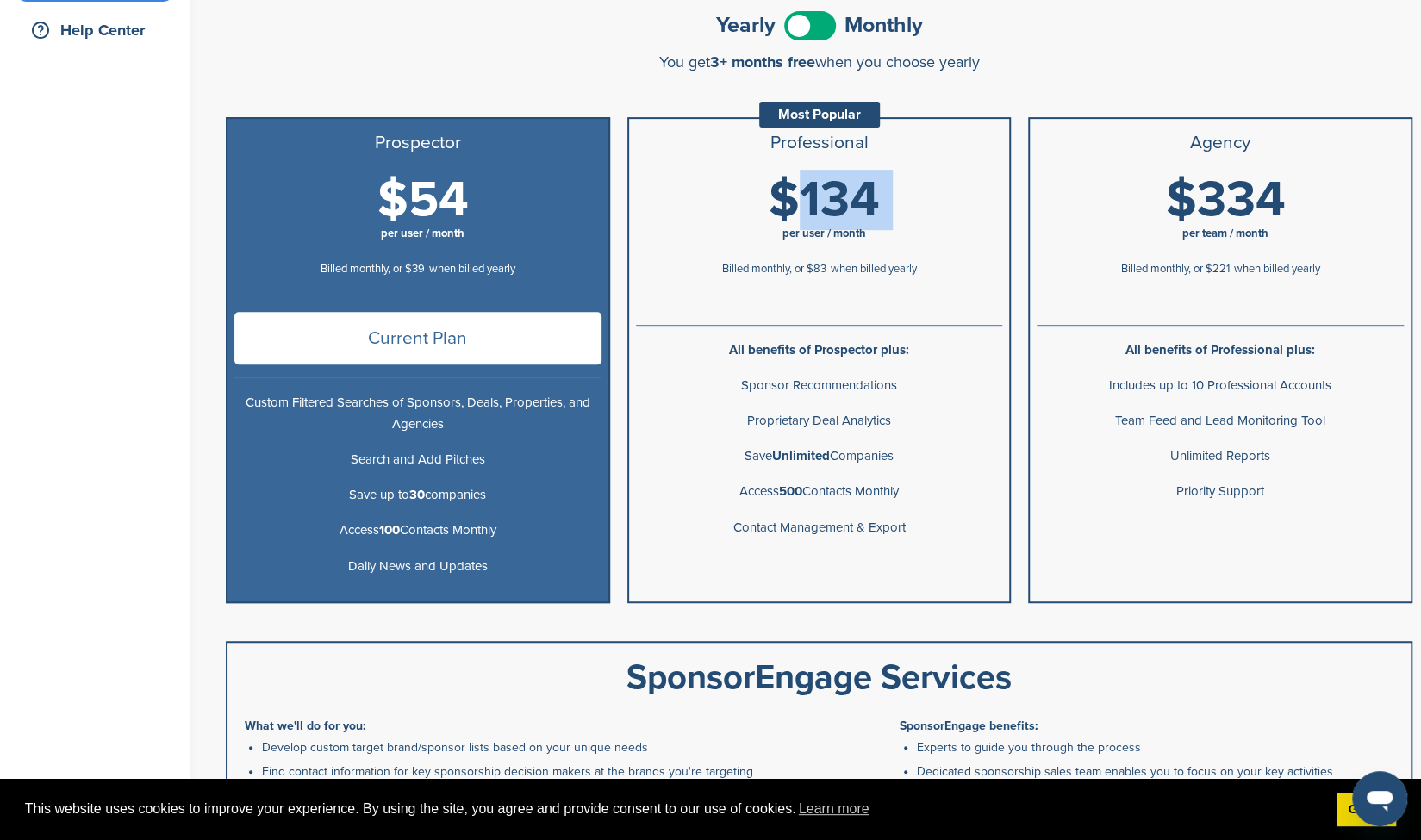
click at [746, 223] on h1 "$134 per user / month" at bounding box center [824, 213] width 367 height 77
click at [815, 373] on li "Sponsor Recommendations" at bounding box center [819, 386] width 381 height 35
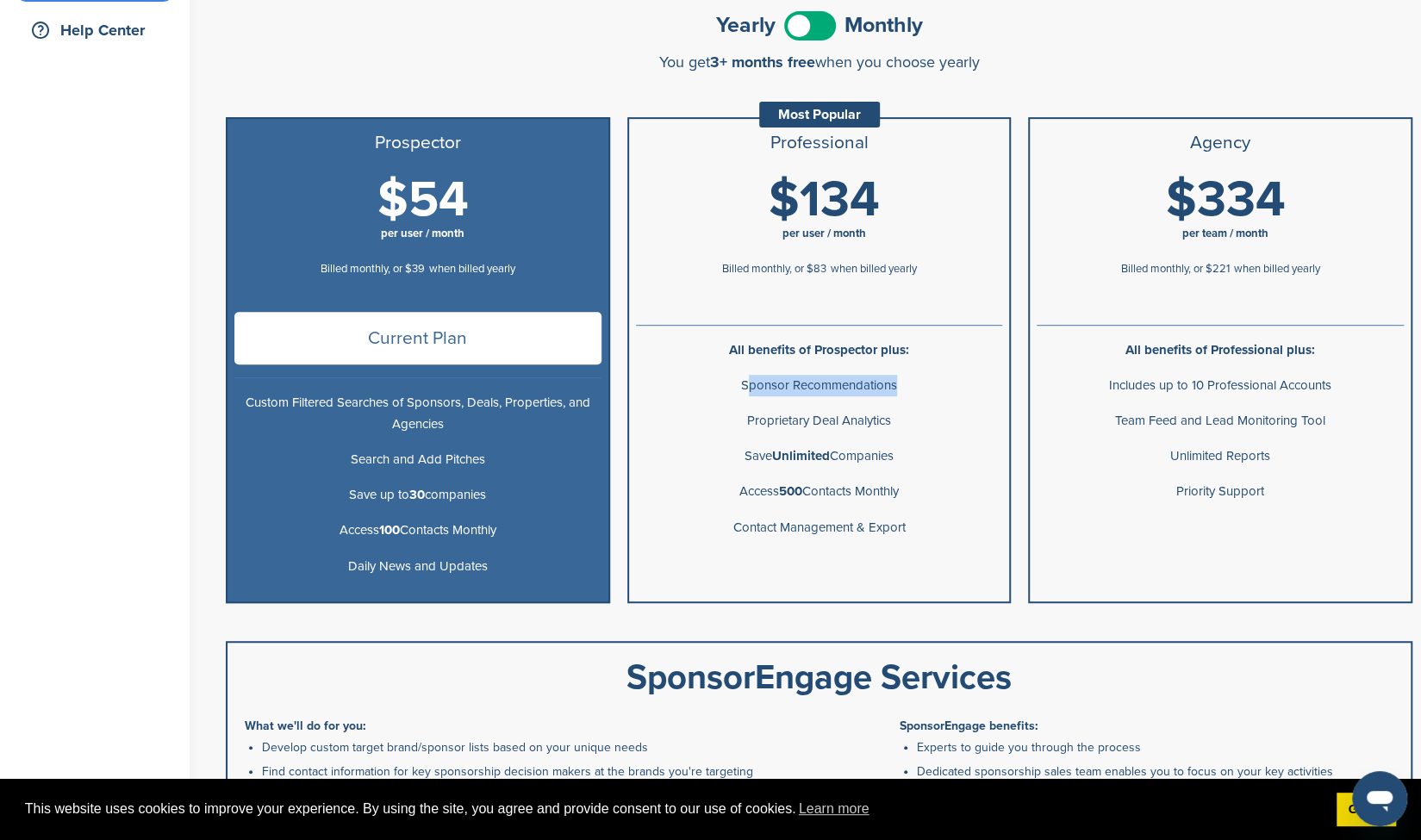
click at [815, 373] on li "Sponsor Recommendations" at bounding box center [819, 386] width 381 height 35
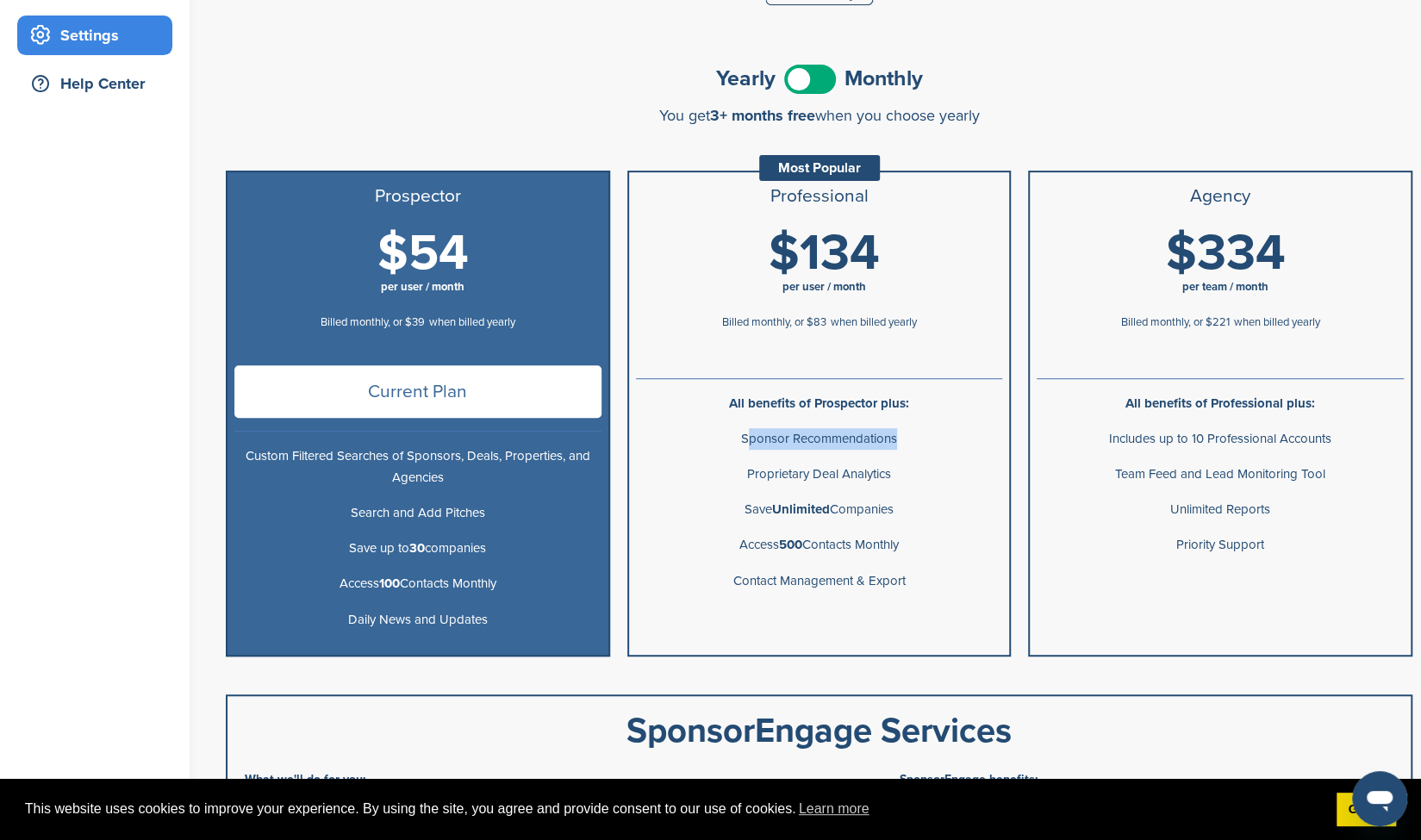
scroll to position [0, 0]
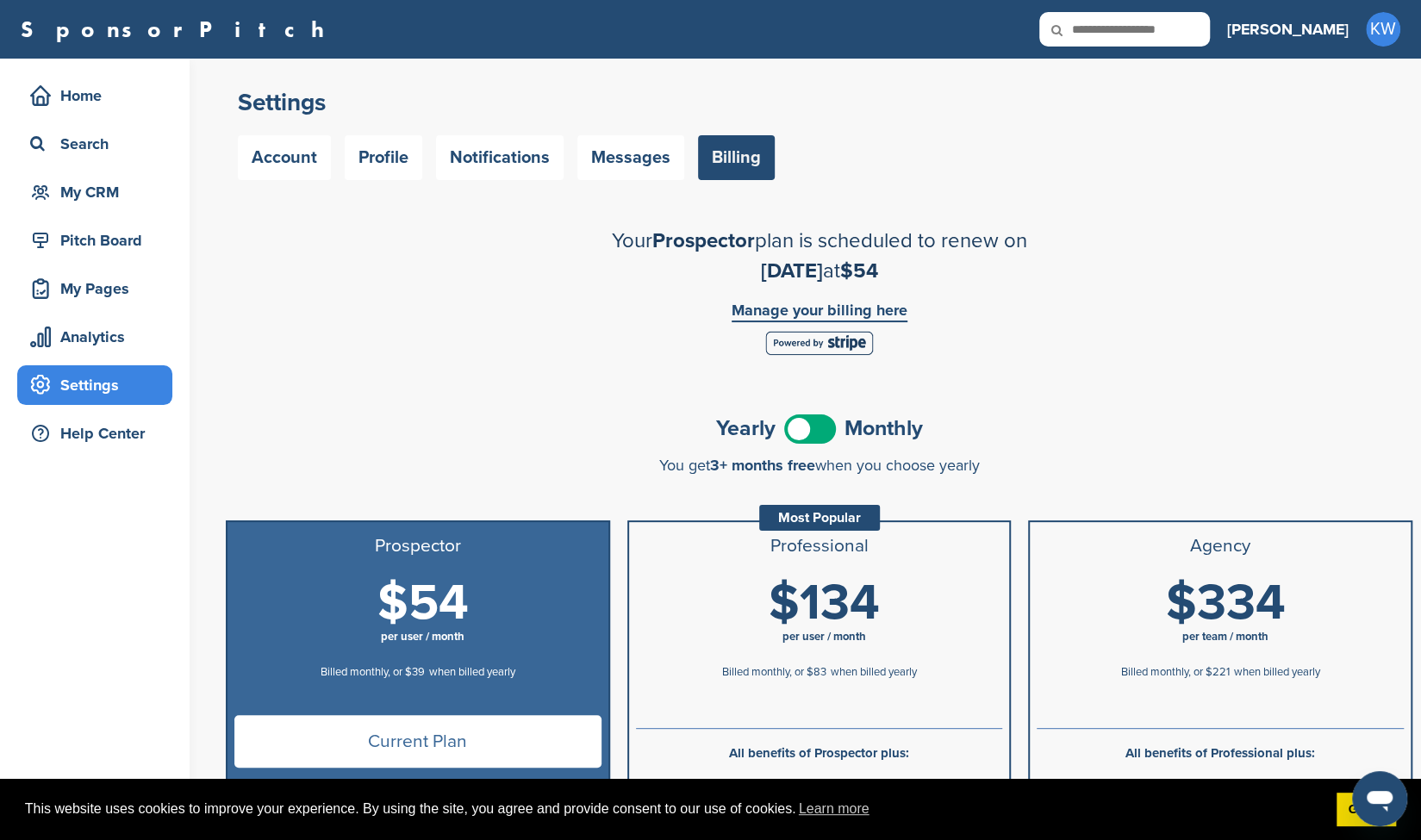
drag, startPoint x: 814, startPoint y: 365, endPoint x: 698, endPoint y: 330, distance: 121.2
click at [698, 330] on div "Manage your billing here" at bounding box center [819, 332] width 362 height 77
click at [317, 158] on link "Account" at bounding box center [284, 158] width 93 height 45
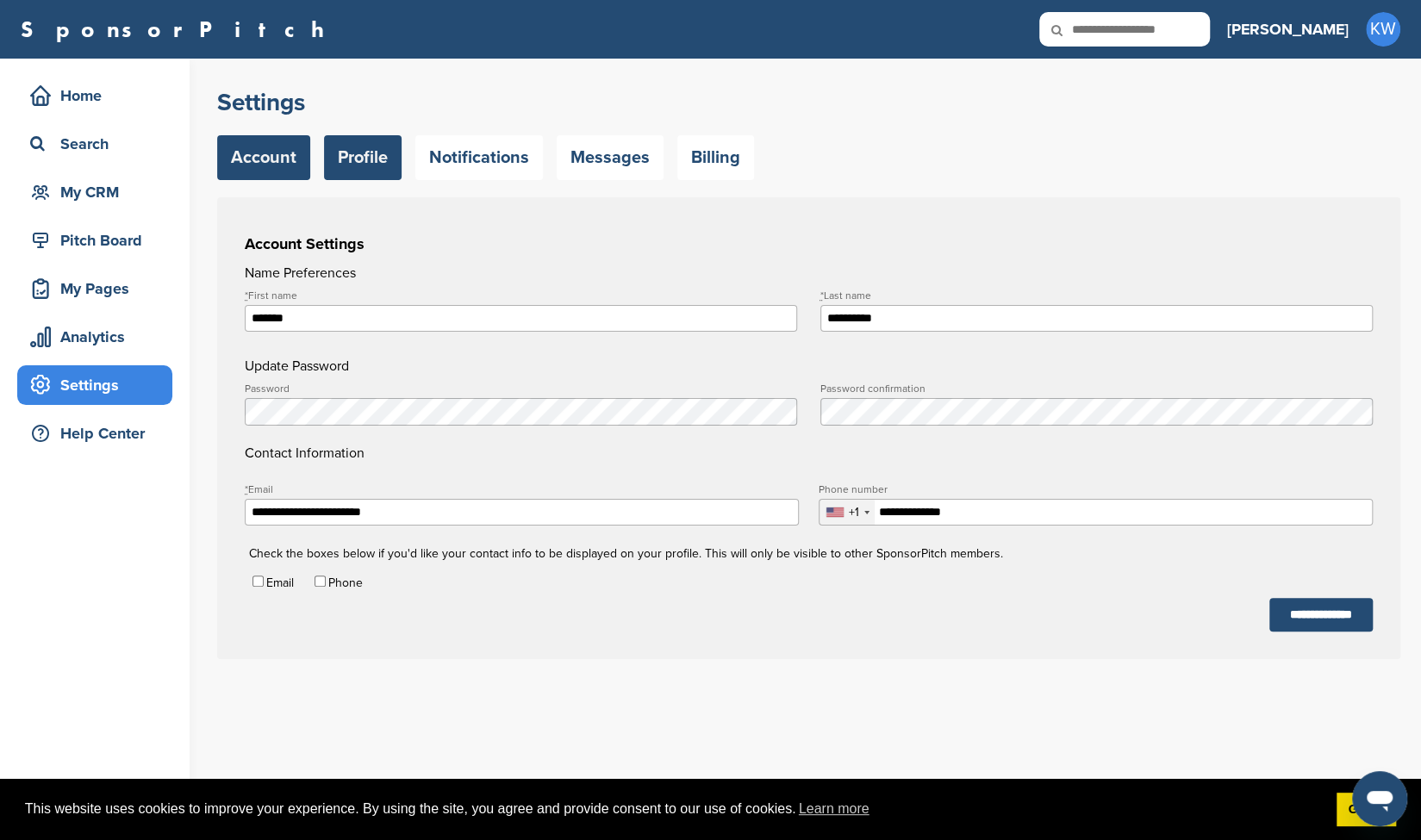
click at [376, 158] on link "Profile" at bounding box center [363, 158] width 77 height 45
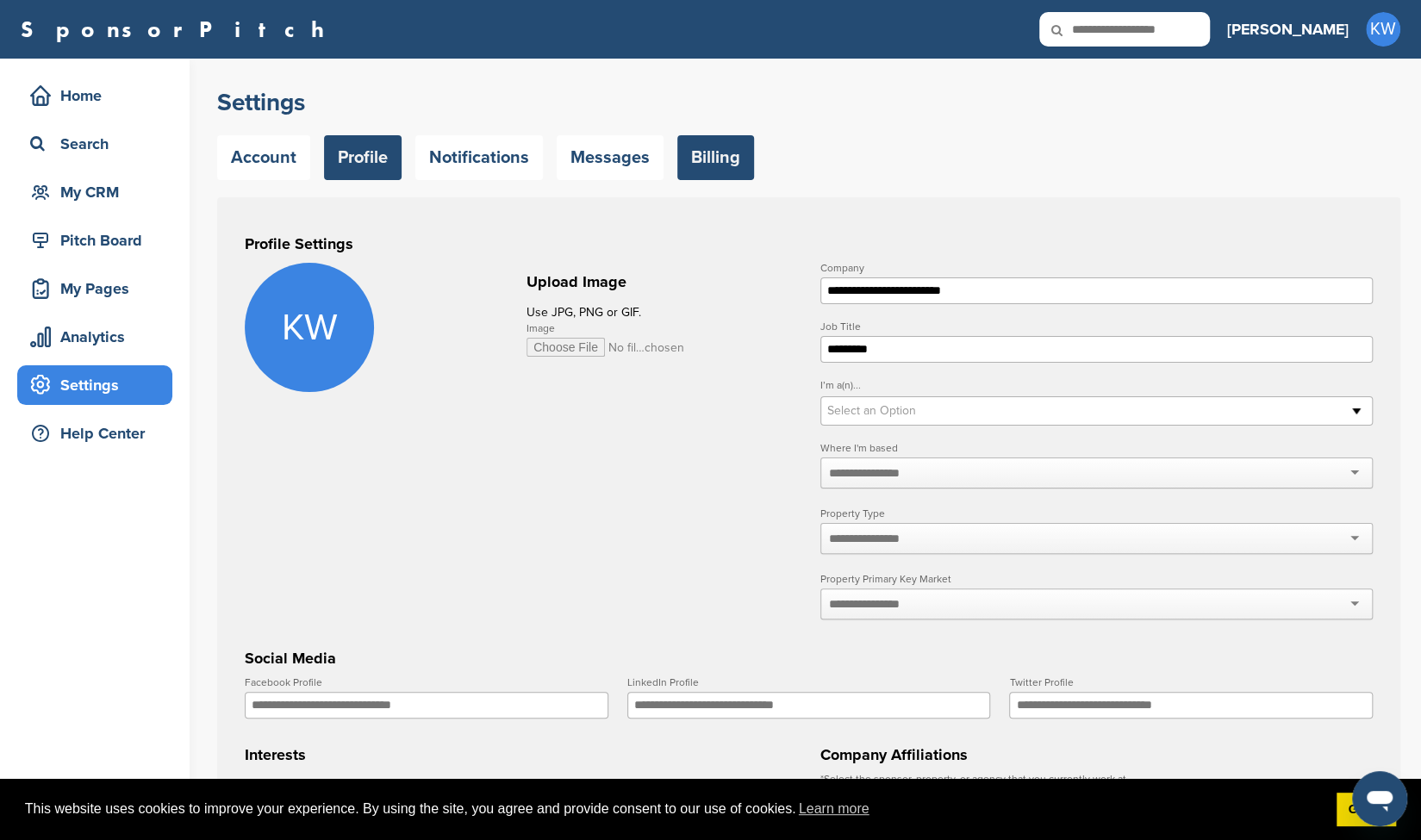
click at [697, 173] on link "Billing" at bounding box center [715, 158] width 77 height 45
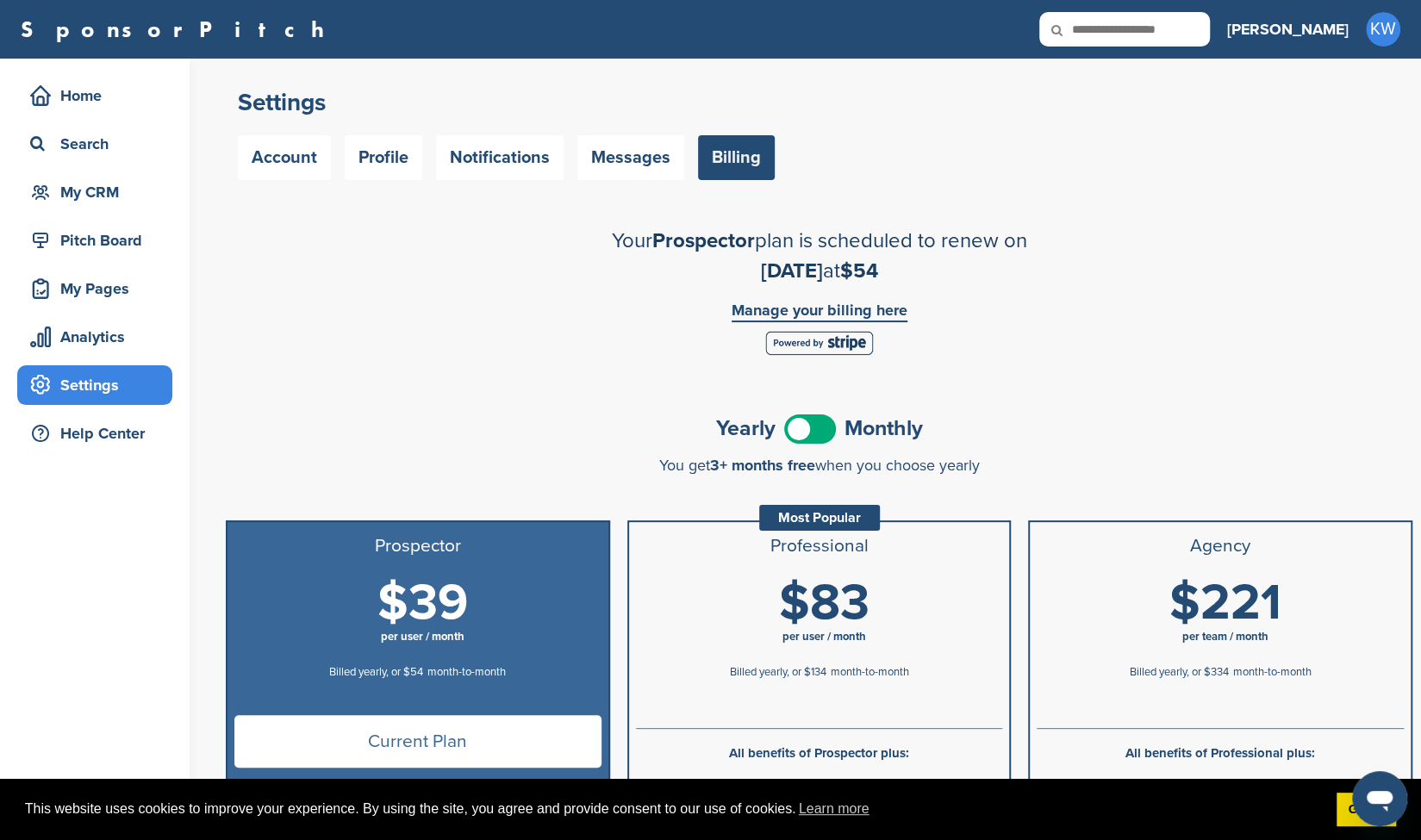
click at [801, 427] on span at bounding box center [810, 429] width 52 height 29
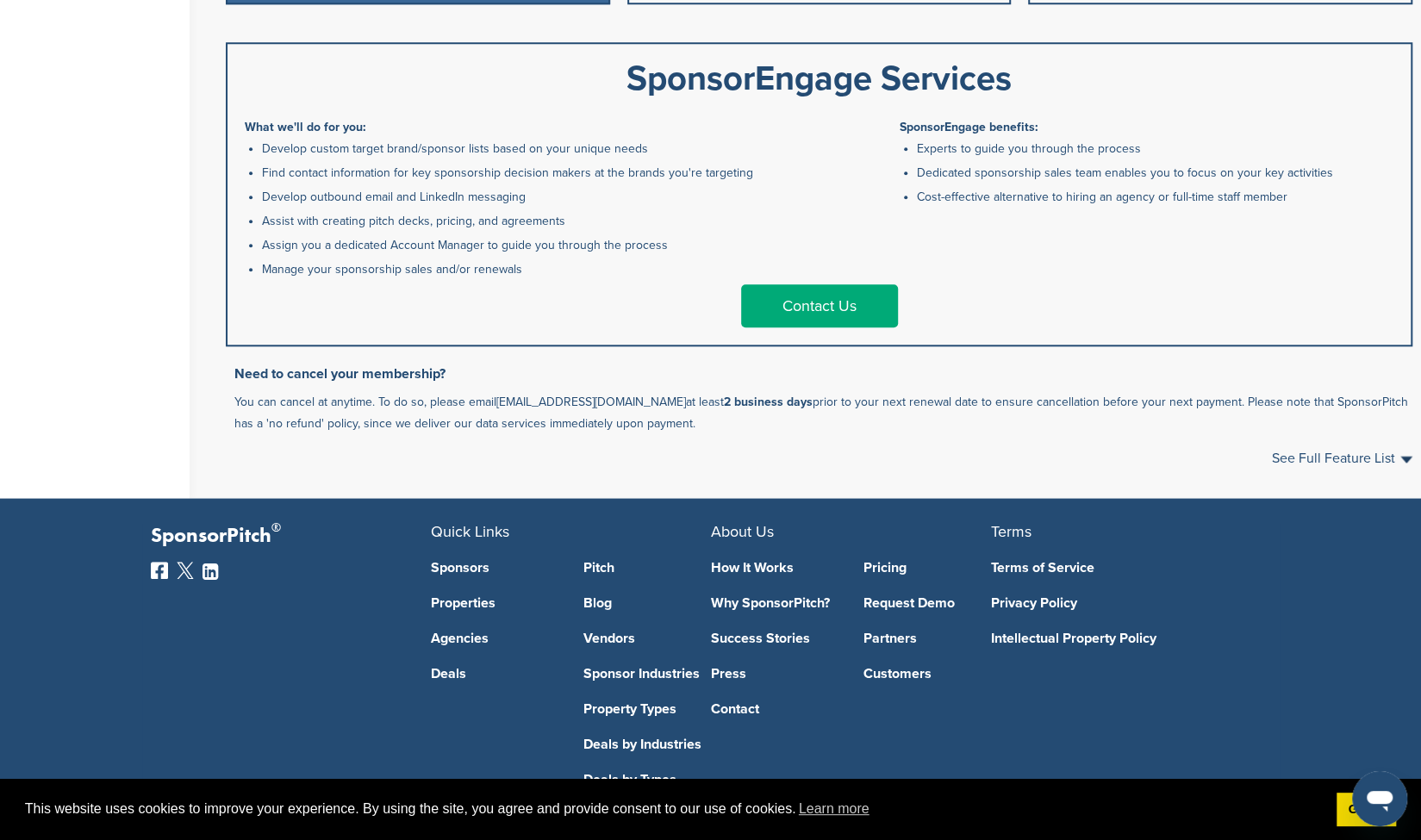
scroll to position [1004, 0]
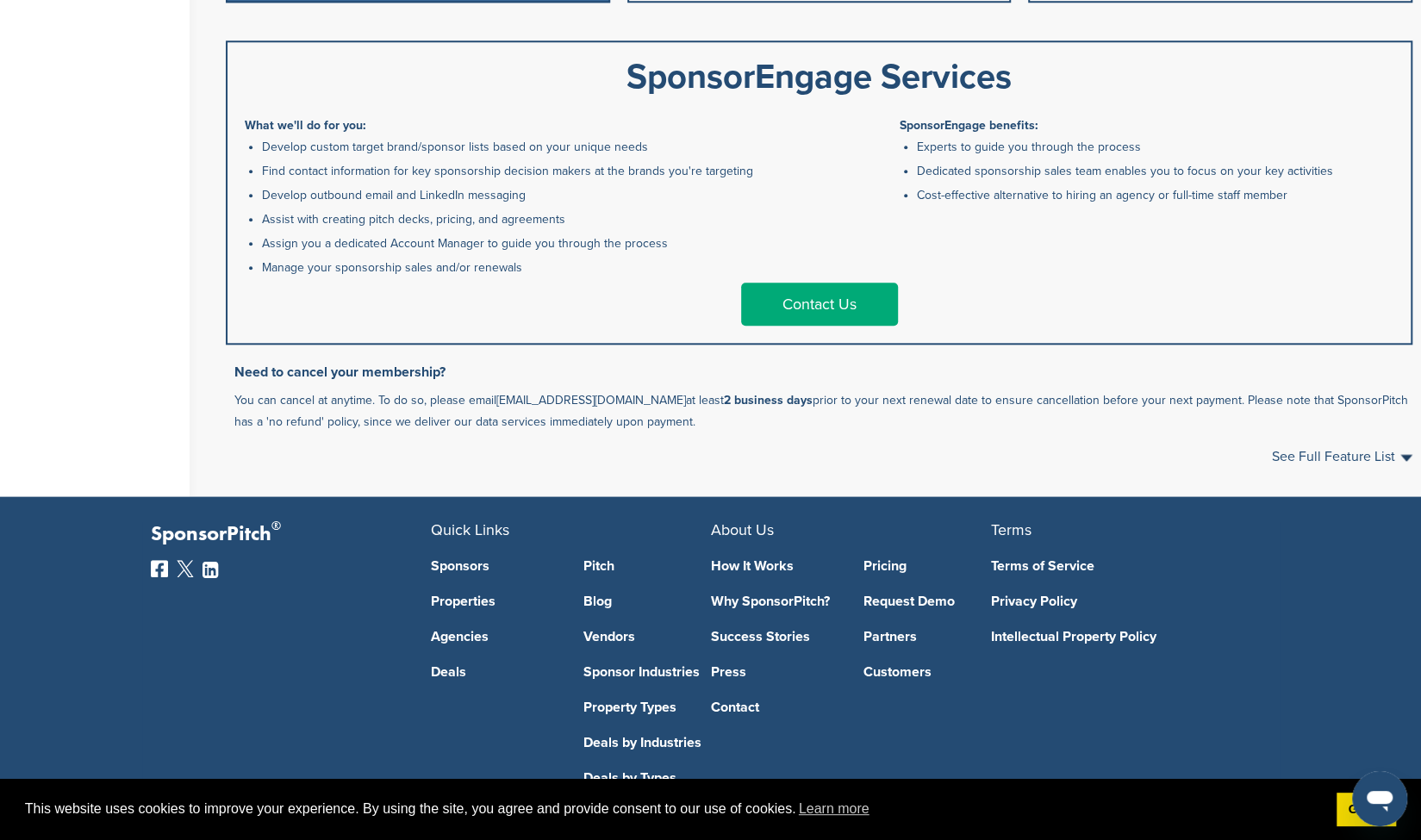
click at [791, 299] on link "Contact Us" at bounding box center [820, 304] width 157 height 43
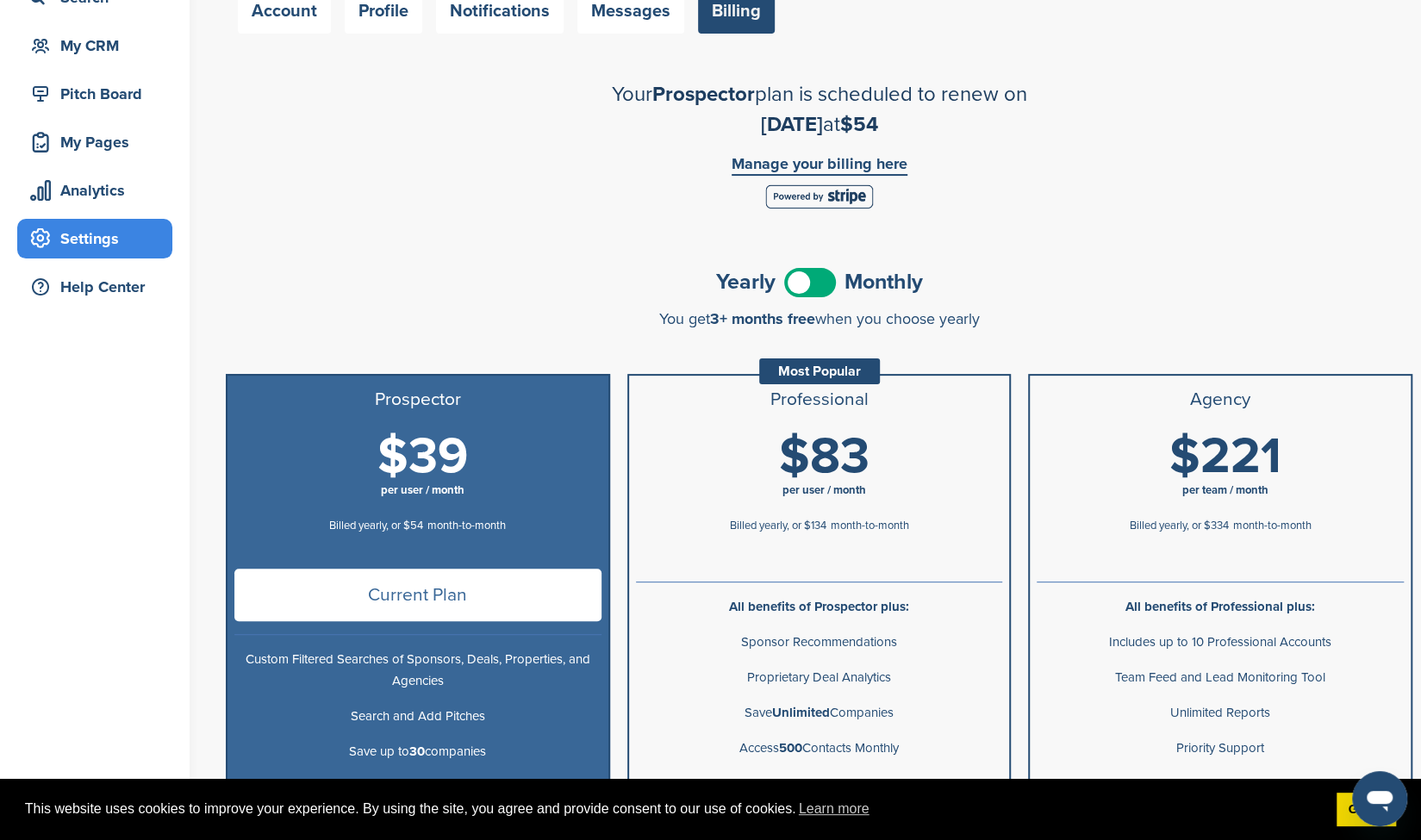
scroll to position [0, 0]
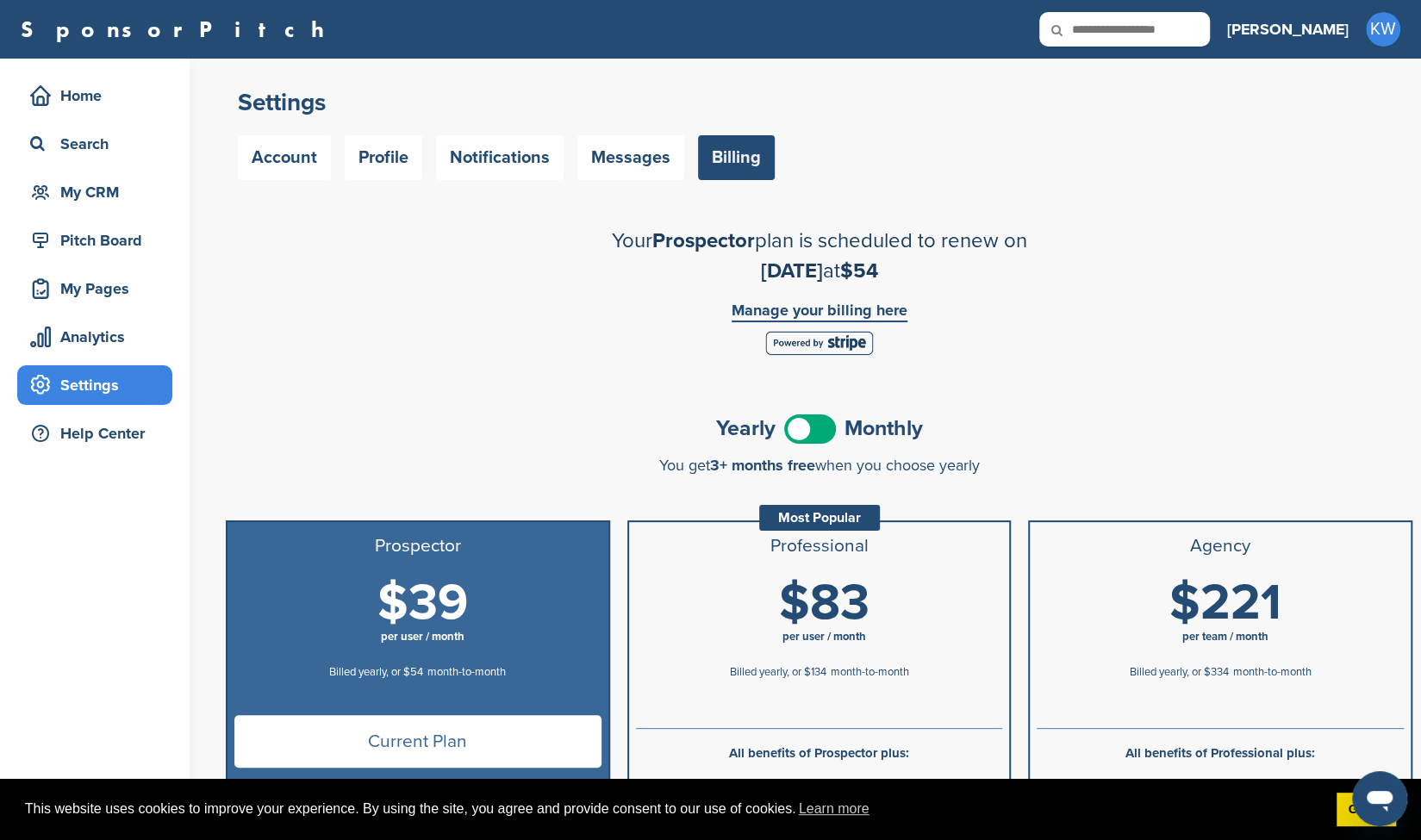
click at [880, 281] on h2 "Your Prospector plan is scheduled to renew on November 07 2025 at $54" at bounding box center [819, 255] width 603 height 61
click at [90, 98] on div "Home" at bounding box center [99, 95] width 146 height 31
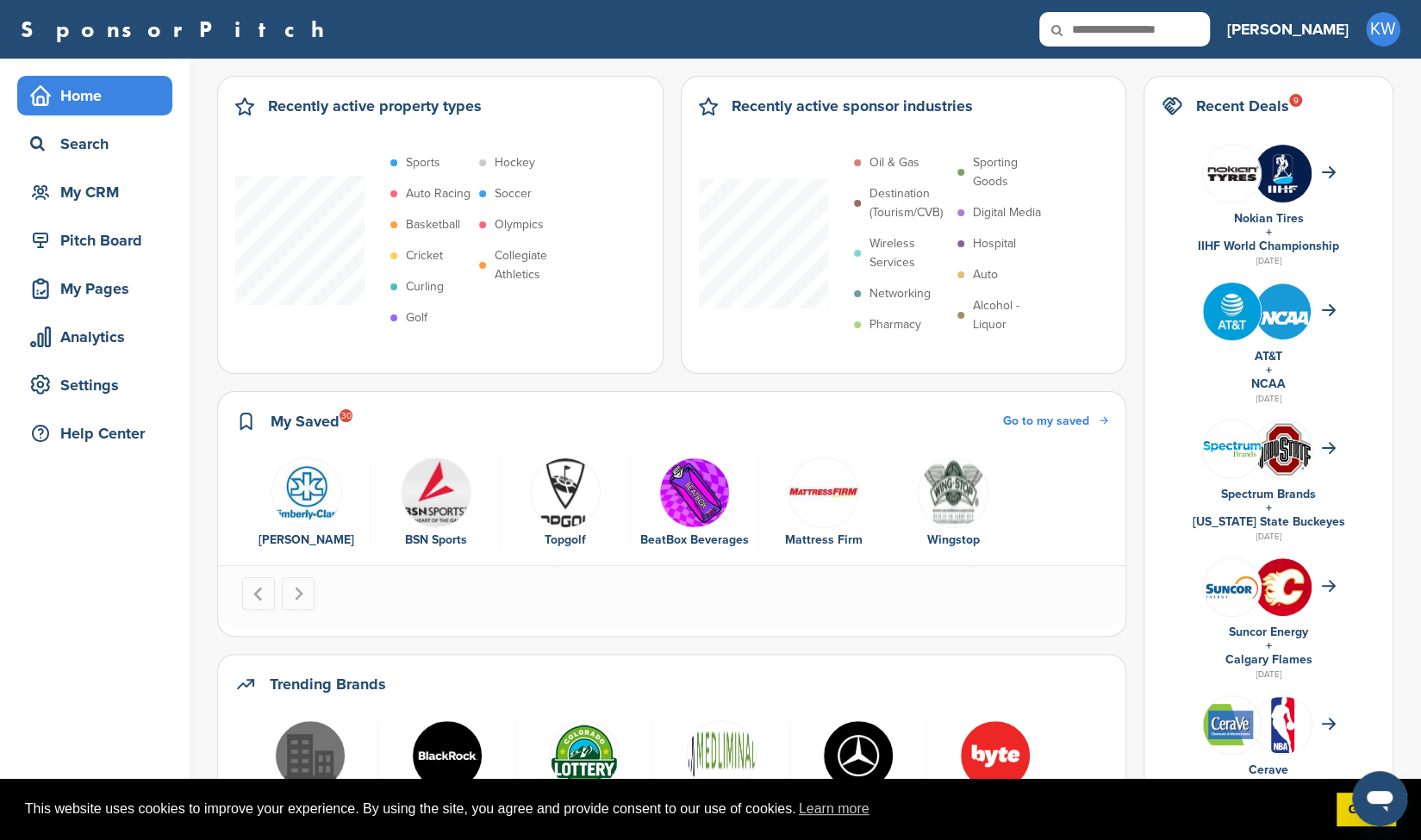
click at [431, 489] on img "2 of 6" at bounding box center [436, 493] width 70 height 70
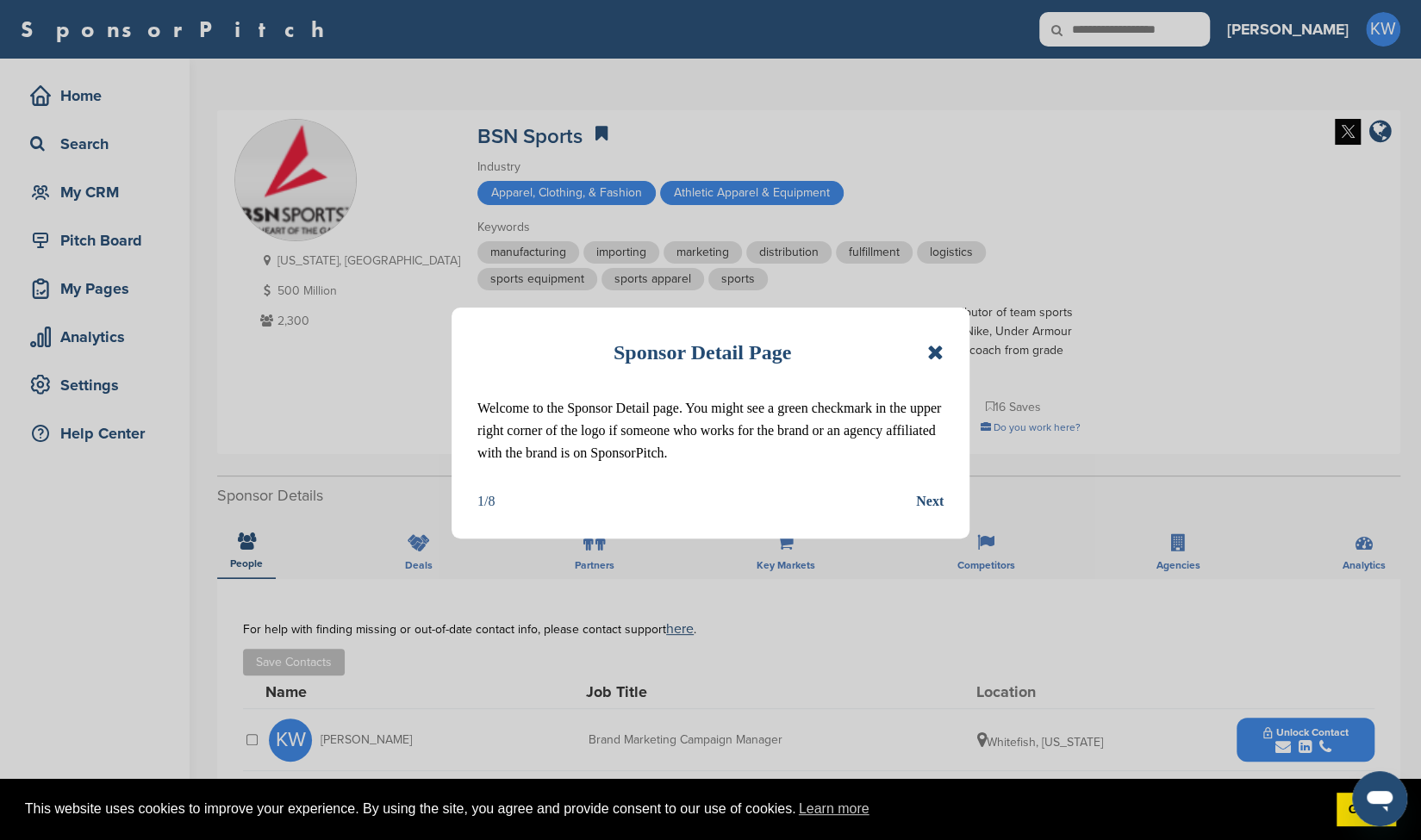
click at [945, 356] on div "Sponsor Detail Page Welcome to the Sponsor Detail page. You might see a green c…" at bounding box center [710, 423] width 518 height 231
click at [932, 355] on icon at bounding box center [935, 352] width 17 height 20
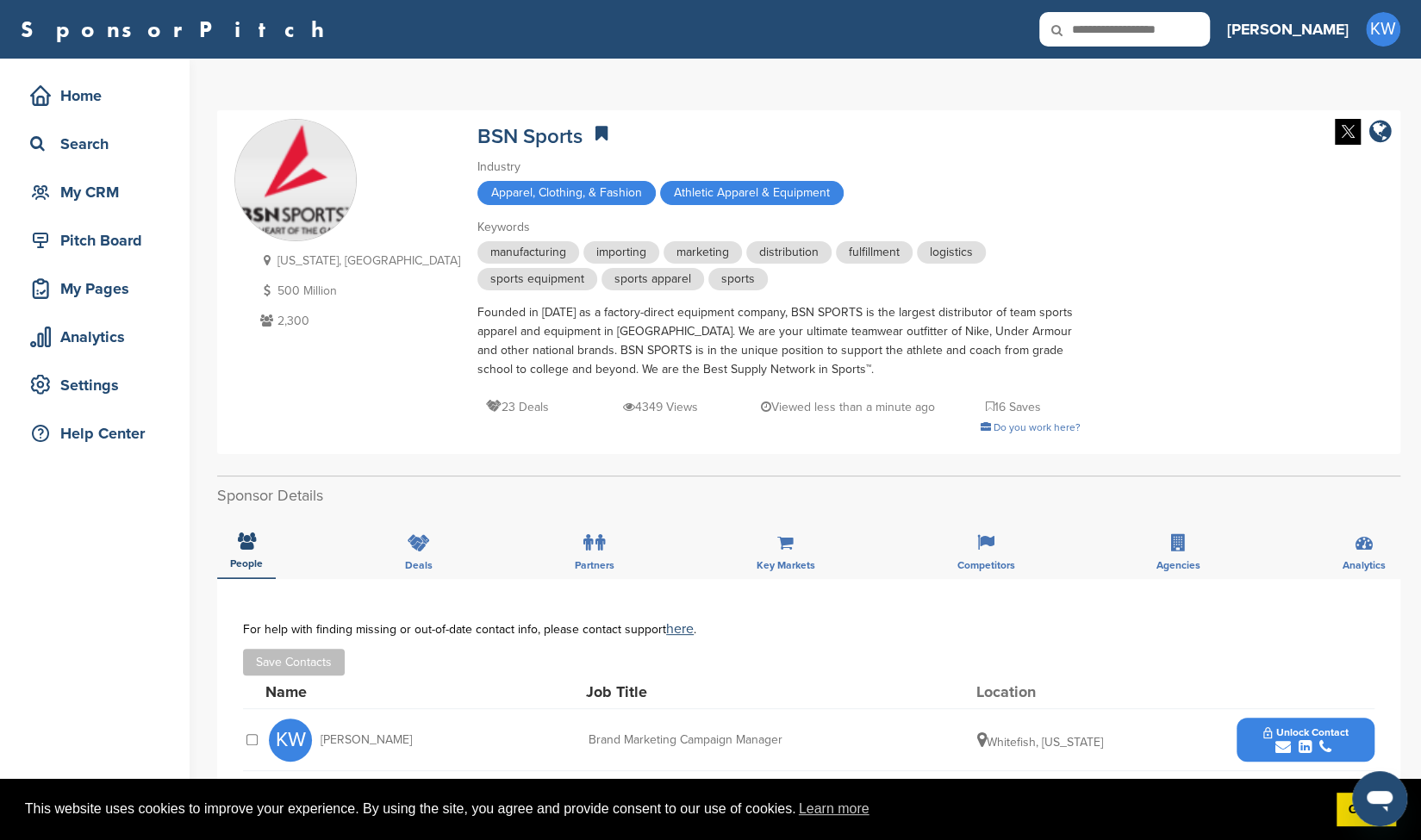
click at [595, 136] on icon at bounding box center [601, 134] width 12 height 18
click at [93, 151] on div "Search" at bounding box center [99, 144] width 146 height 31
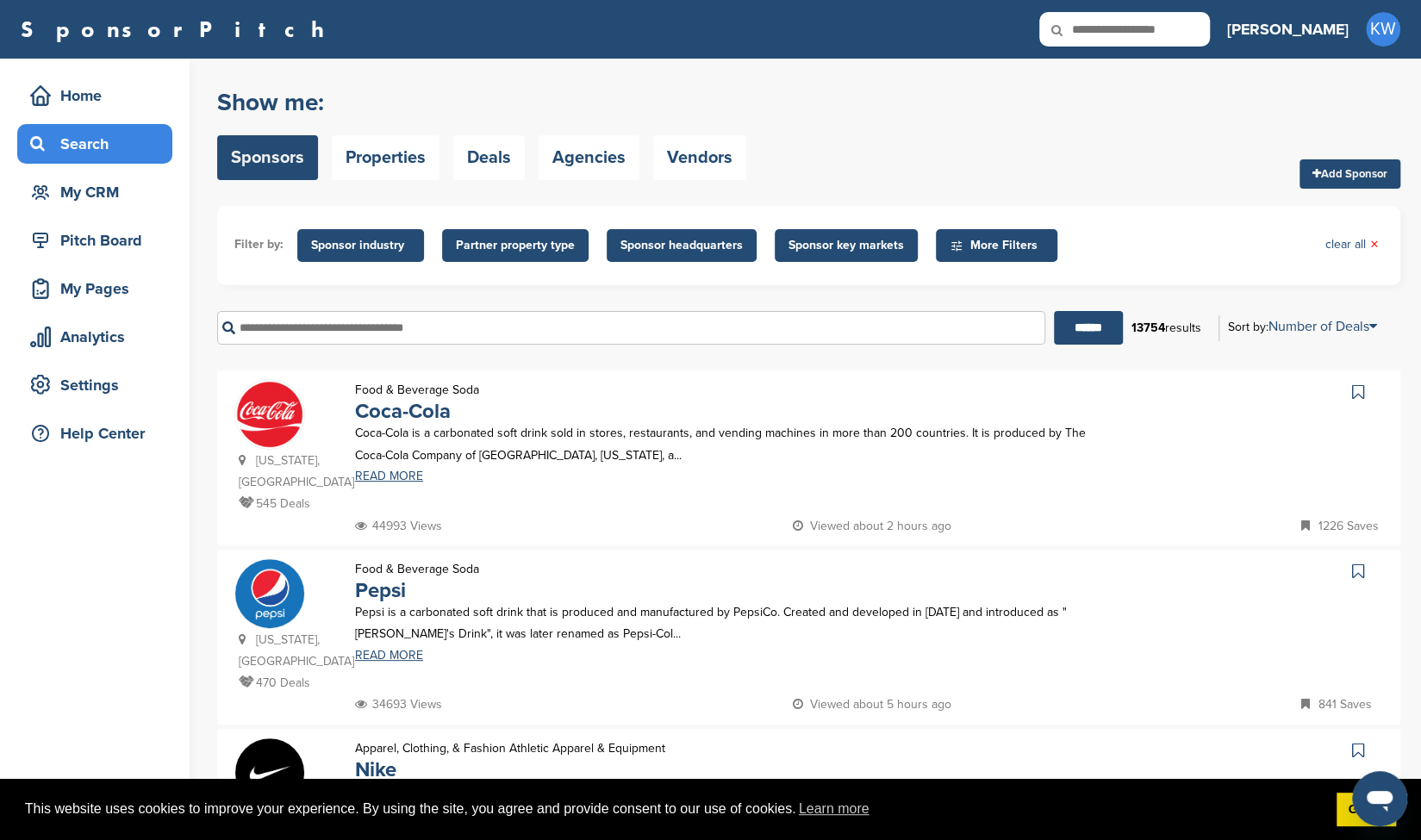
click at [268, 753] on img at bounding box center [269, 773] width 69 height 69
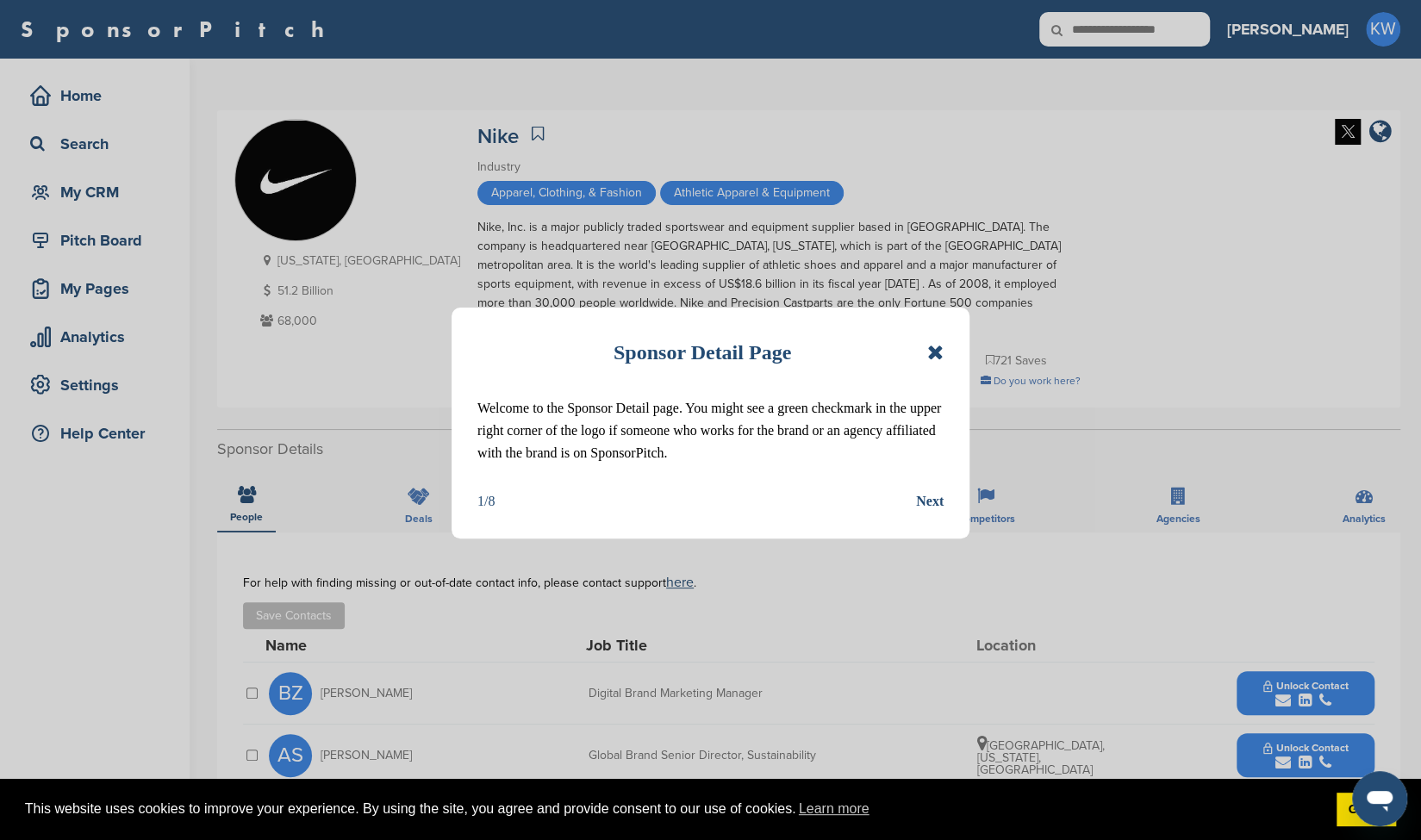
click at [939, 350] on icon at bounding box center [935, 352] width 17 height 20
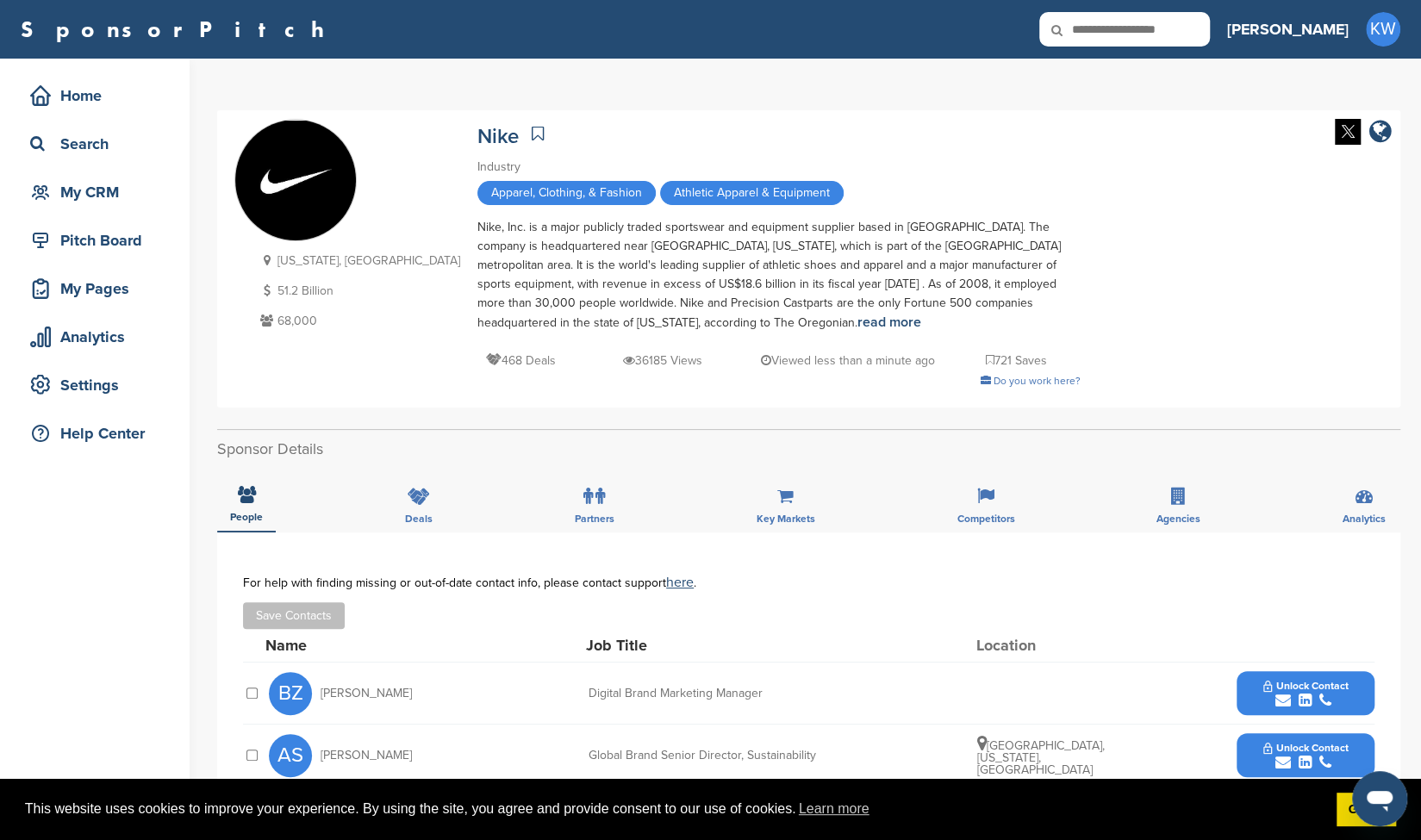
click at [532, 131] on icon at bounding box center [538, 134] width 12 height 18
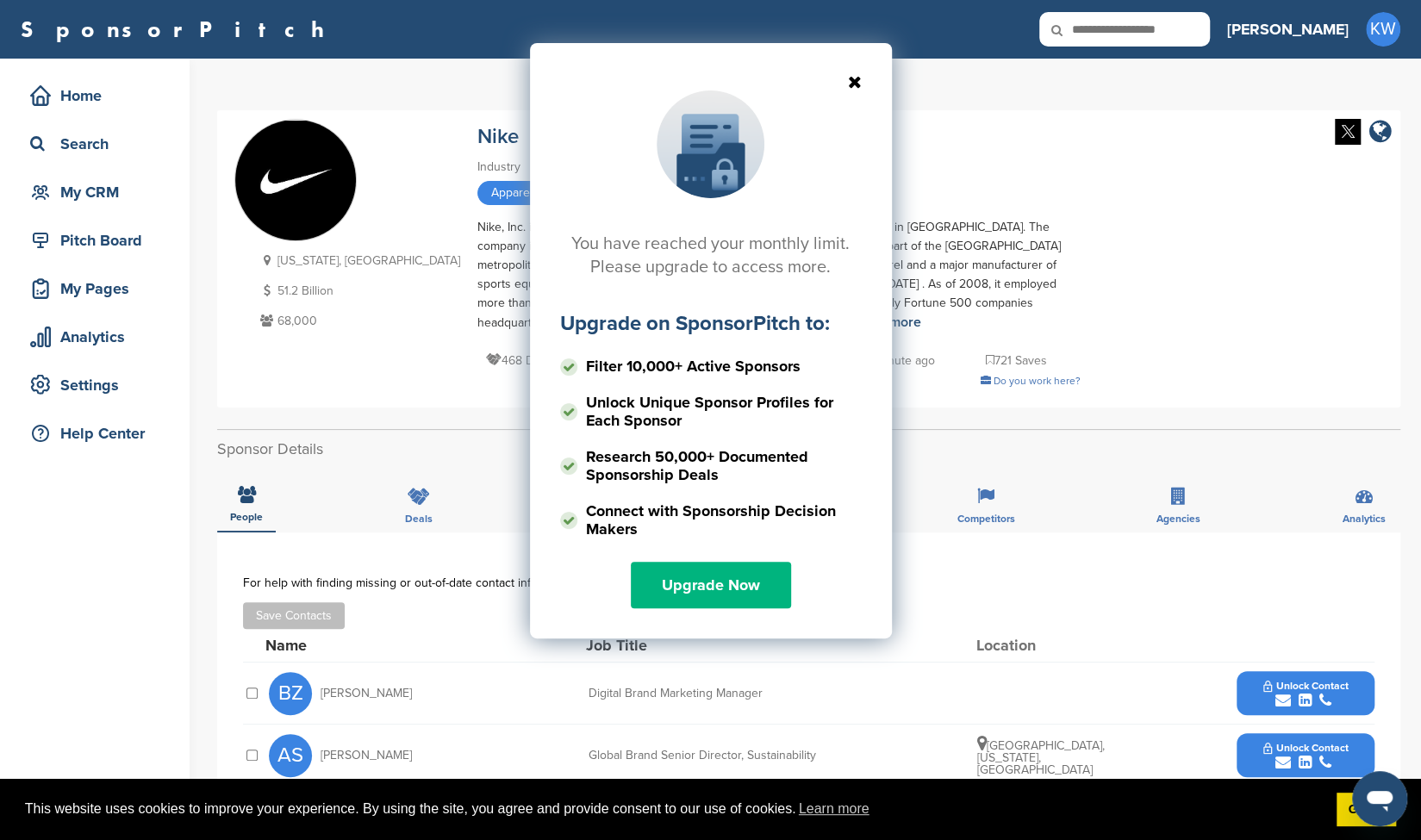
click at [728, 573] on link "Upgrade Now" at bounding box center [710, 585] width 160 height 47
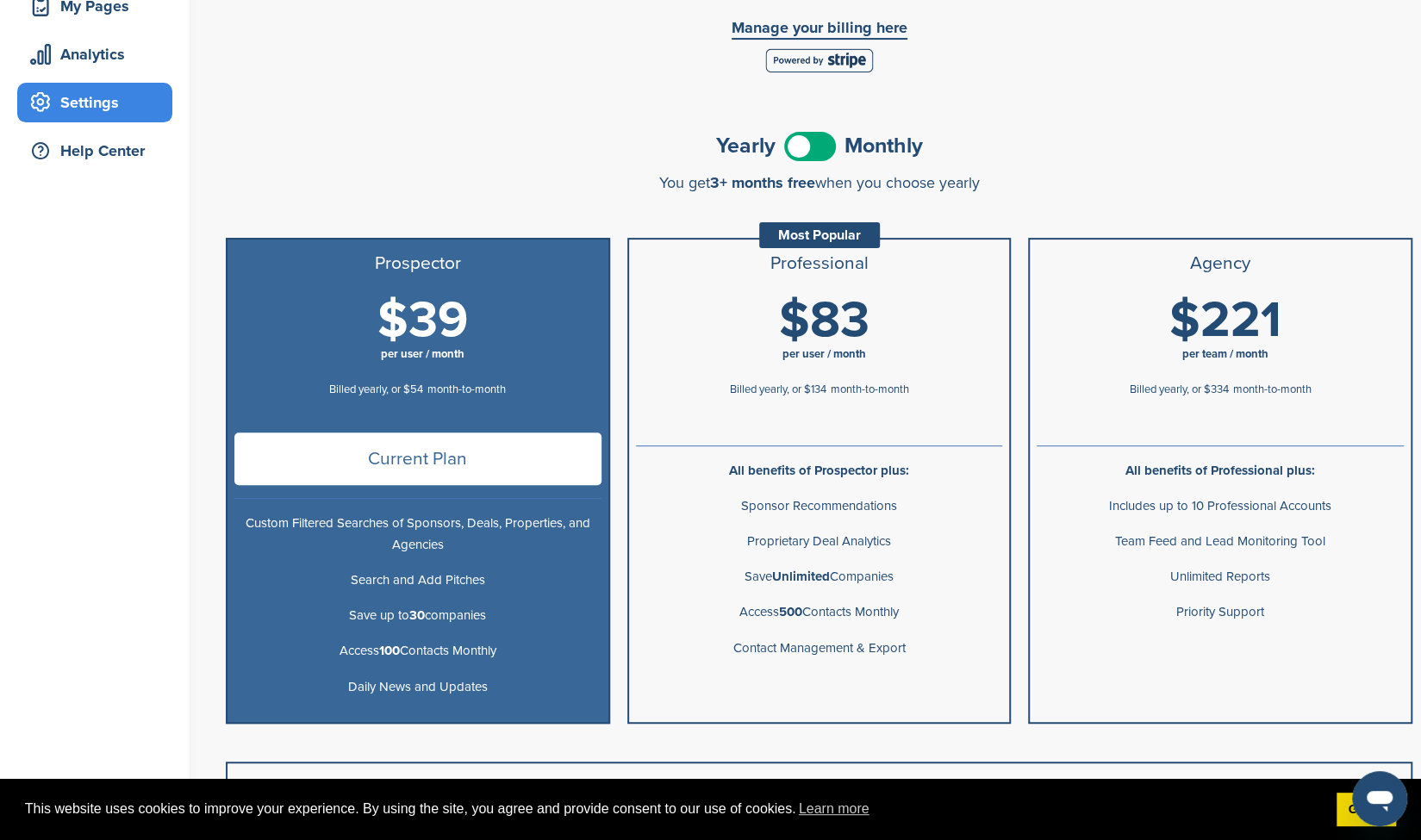
scroll to position [220, 0]
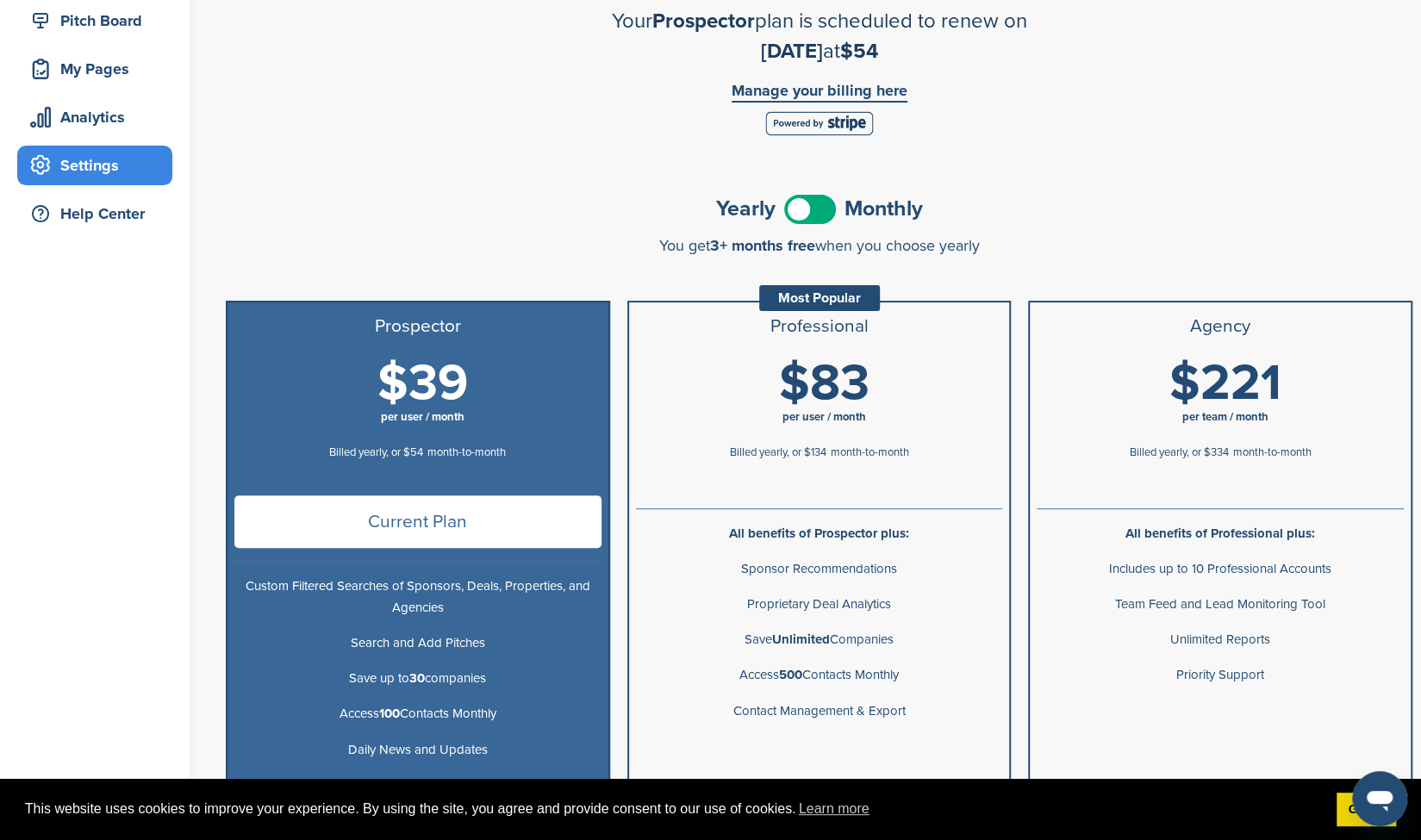
click at [795, 353] on span "$83" at bounding box center [824, 383] width 91 height 61
click at [805, 223] on span at bounding box center [810, 209] width 52 height 29
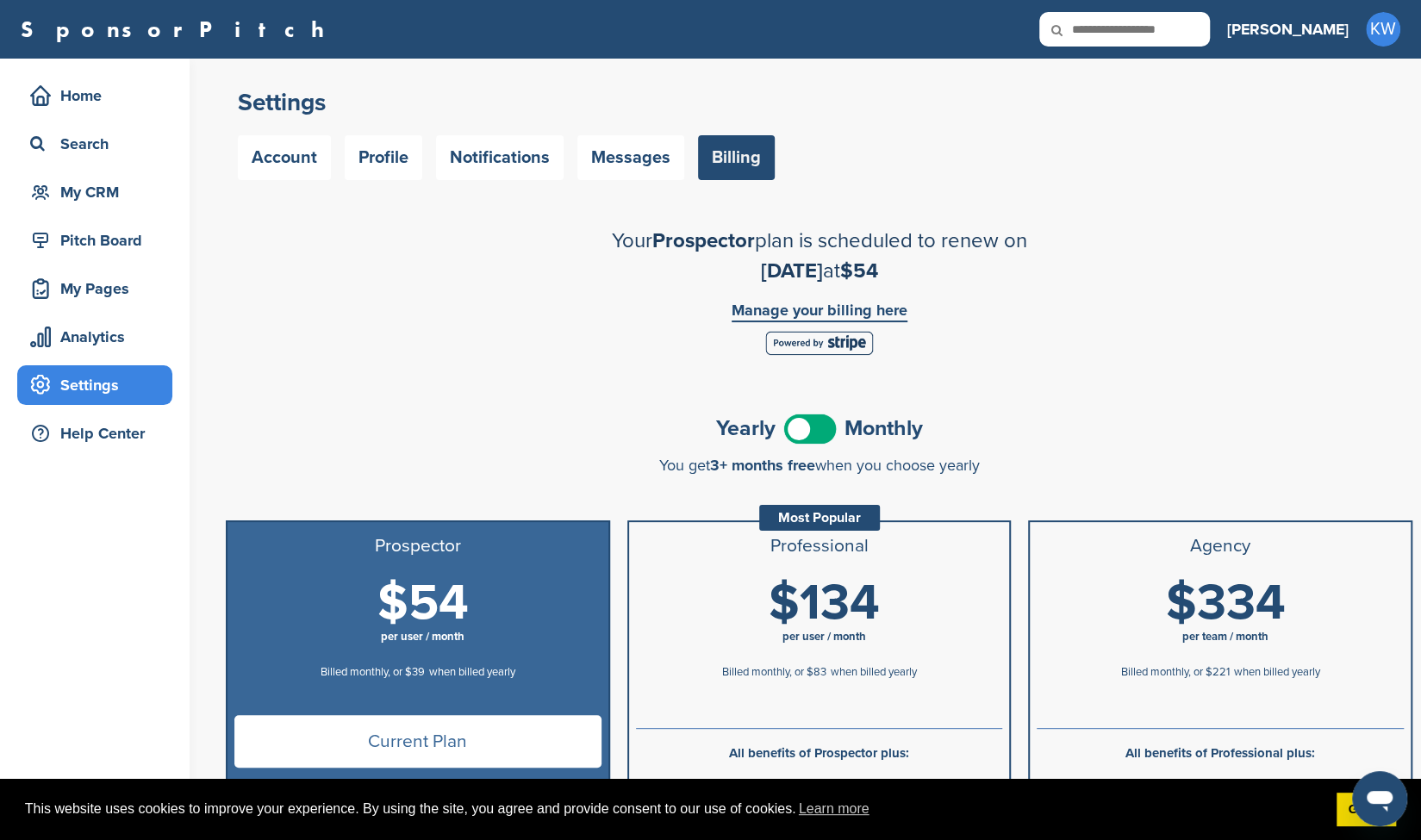
scroll to position [6, 0]
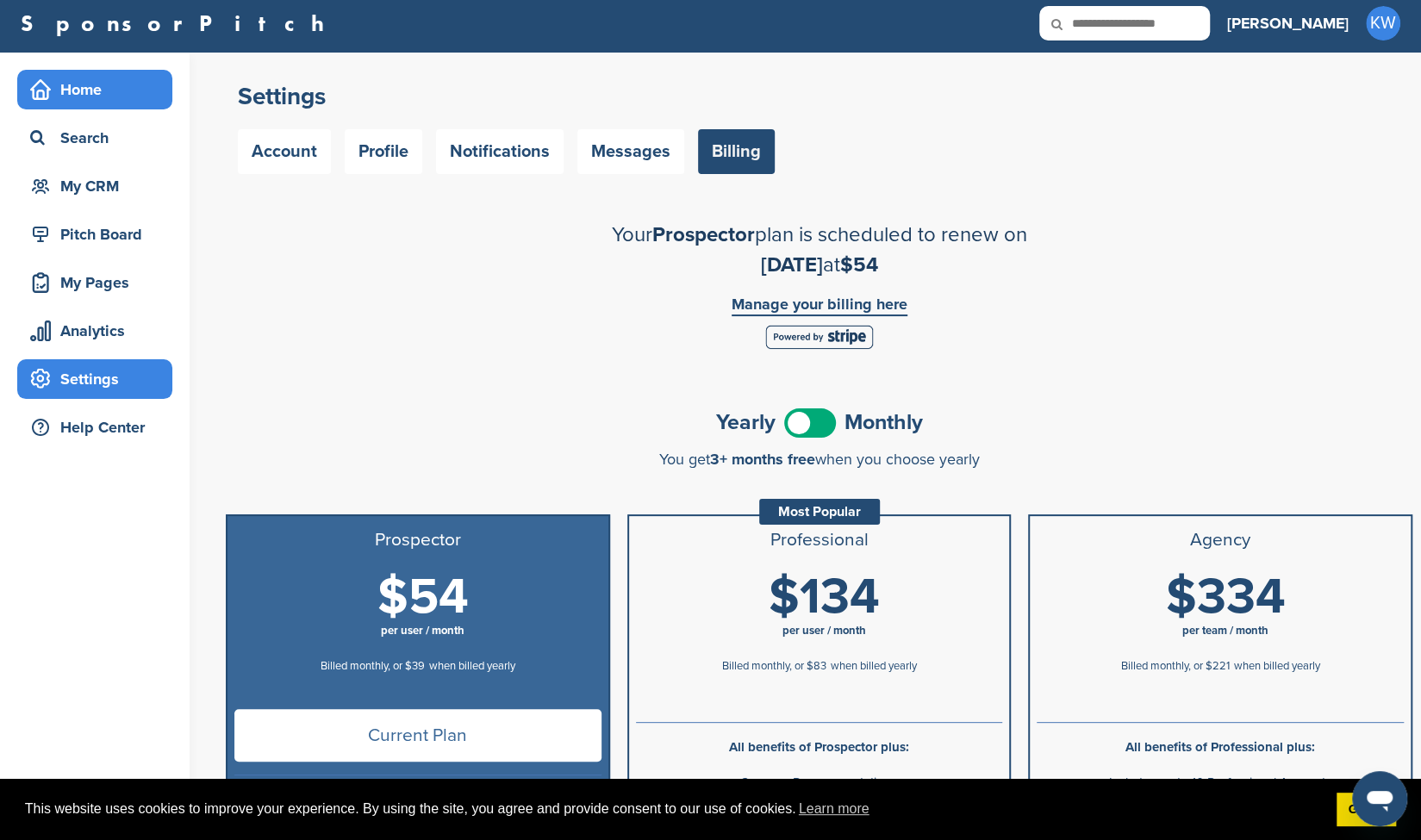
click at [81, 99] on div "Home" at bounding box center [99, 89] width 146 height 31
